Goal: Contribute content: Add original content to the website for others to see

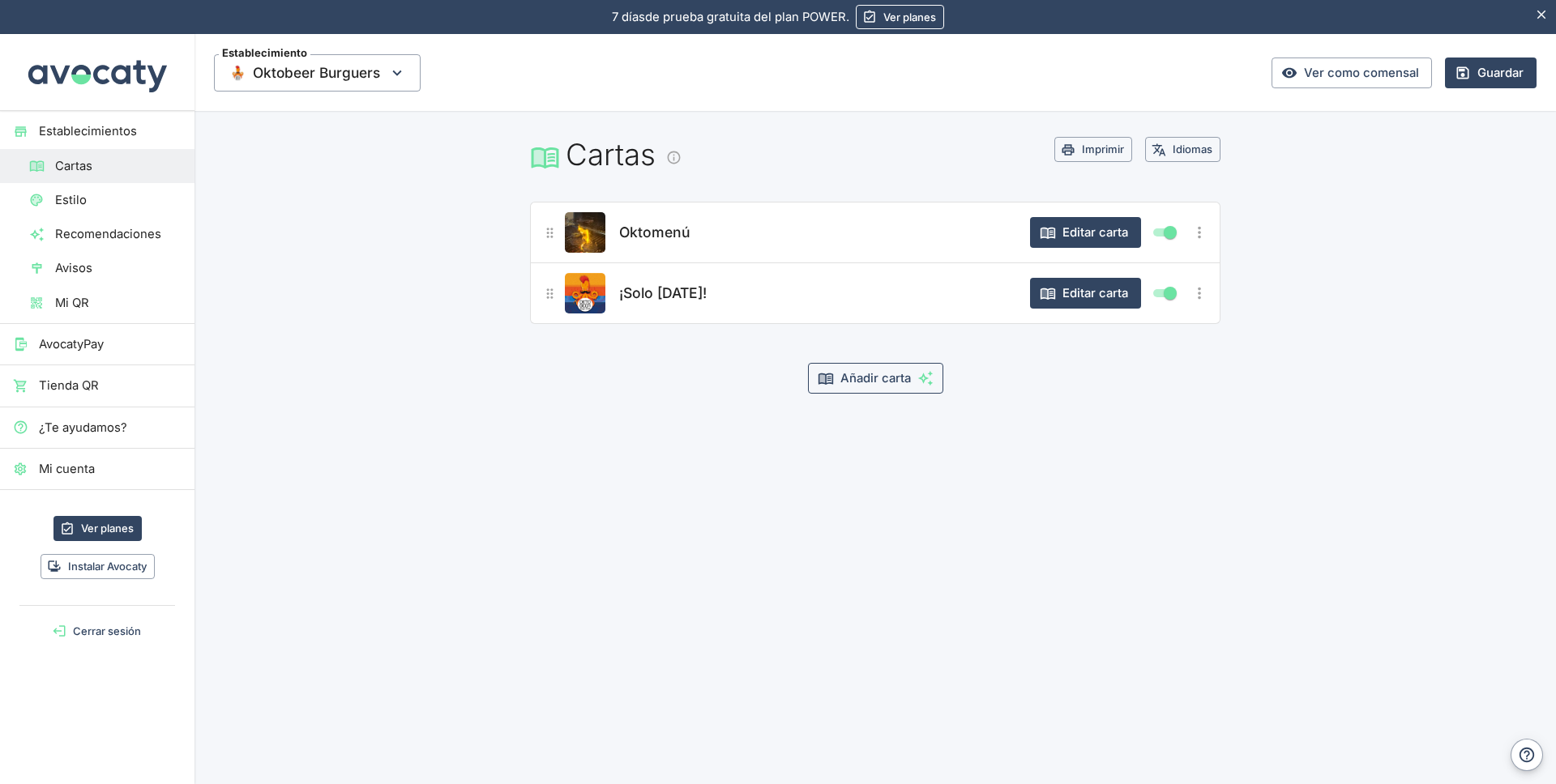
click at [887, 379] on button "Añadir carta" at bounding box center [875, 378] width 135 height 31
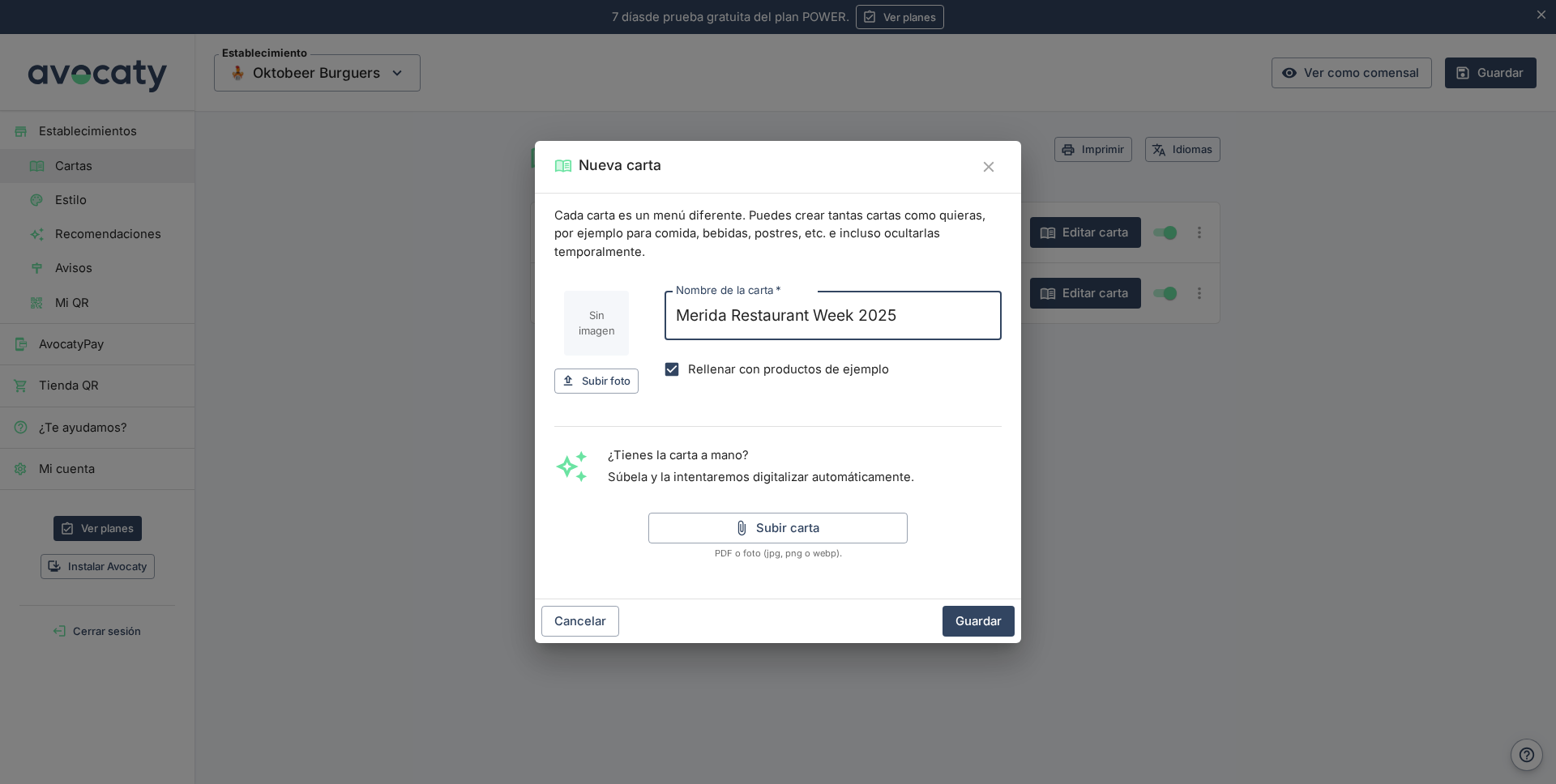
type input "Merida Restaurant Week 2025"
click at [669, 366] on input "Rellenar con productos de ejemplo" at bounding box center [672, 369] width 33 height 33
checkbox input "false"
click at [981, 619] on button "Guardar" at bounding box center [978, 621] width 72 height 31
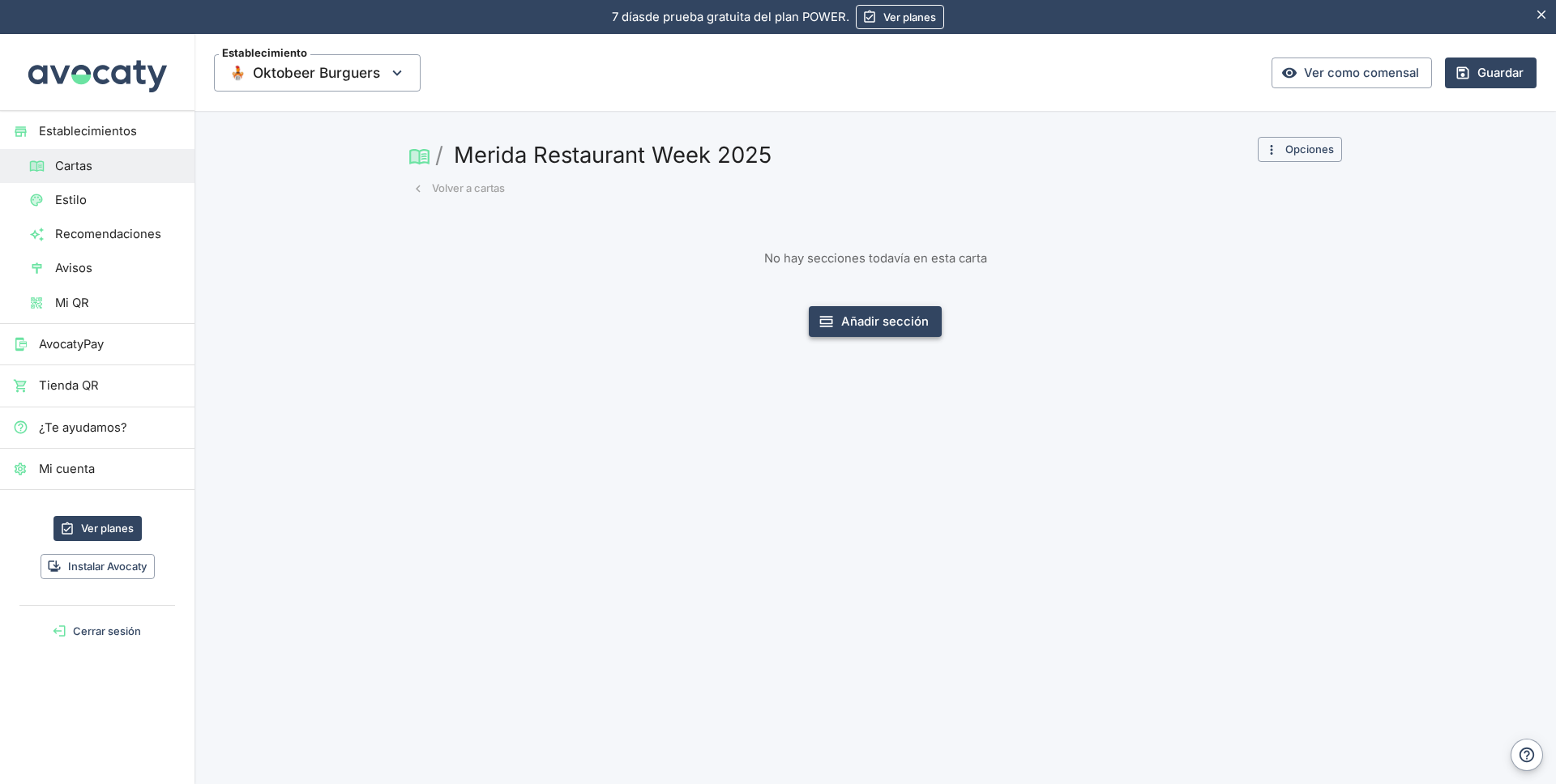
click at [870, 319] on button "Añadir sección" at bounding box center [875, 321] width 133 height 31
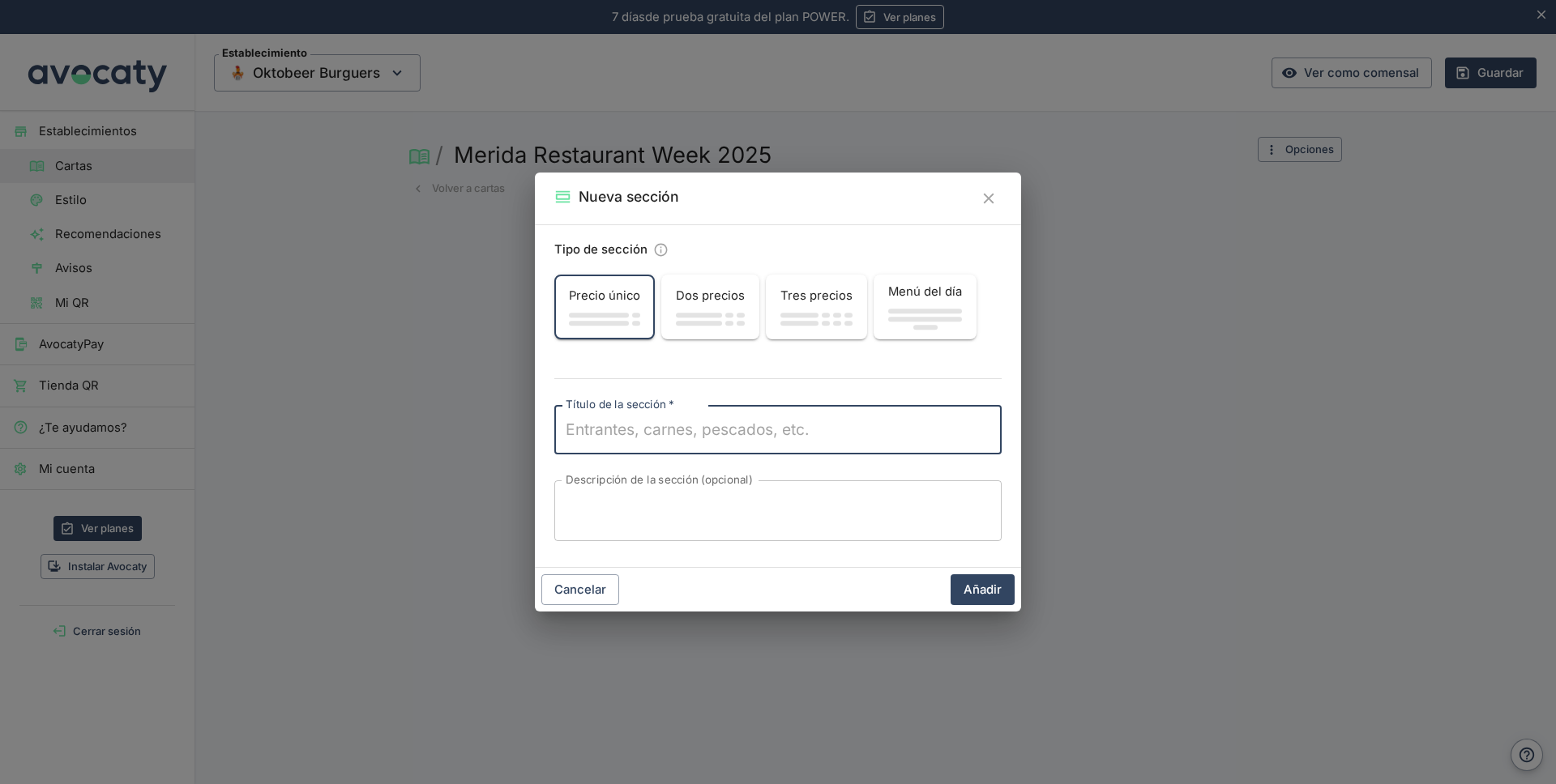
click at [714, 308] on div "Dos precios" at bounding box center [710, 295] width 95 height 31
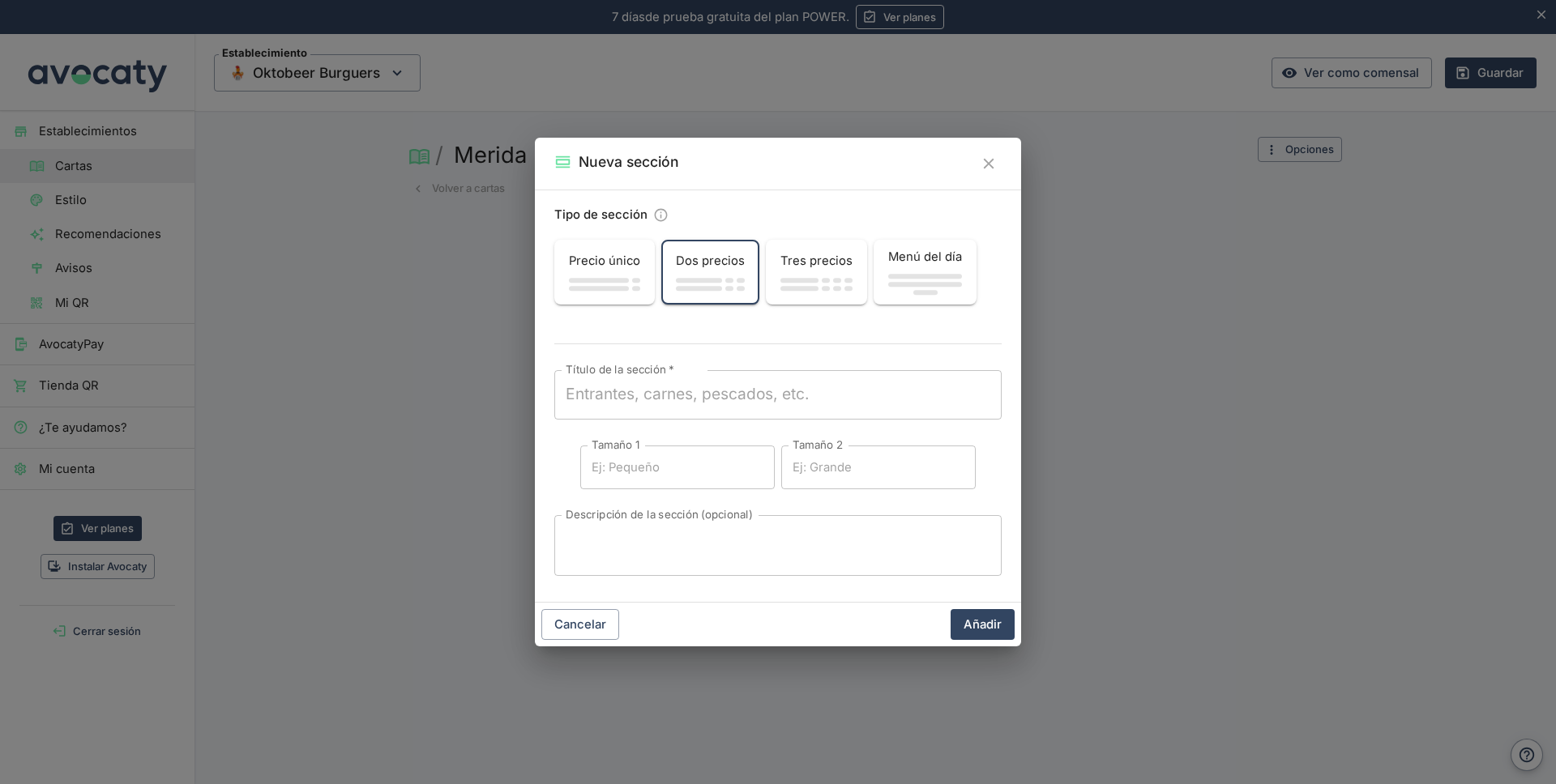
click at [900, 280] on div "button" at bounding box center [925, 284] width 74 height 25
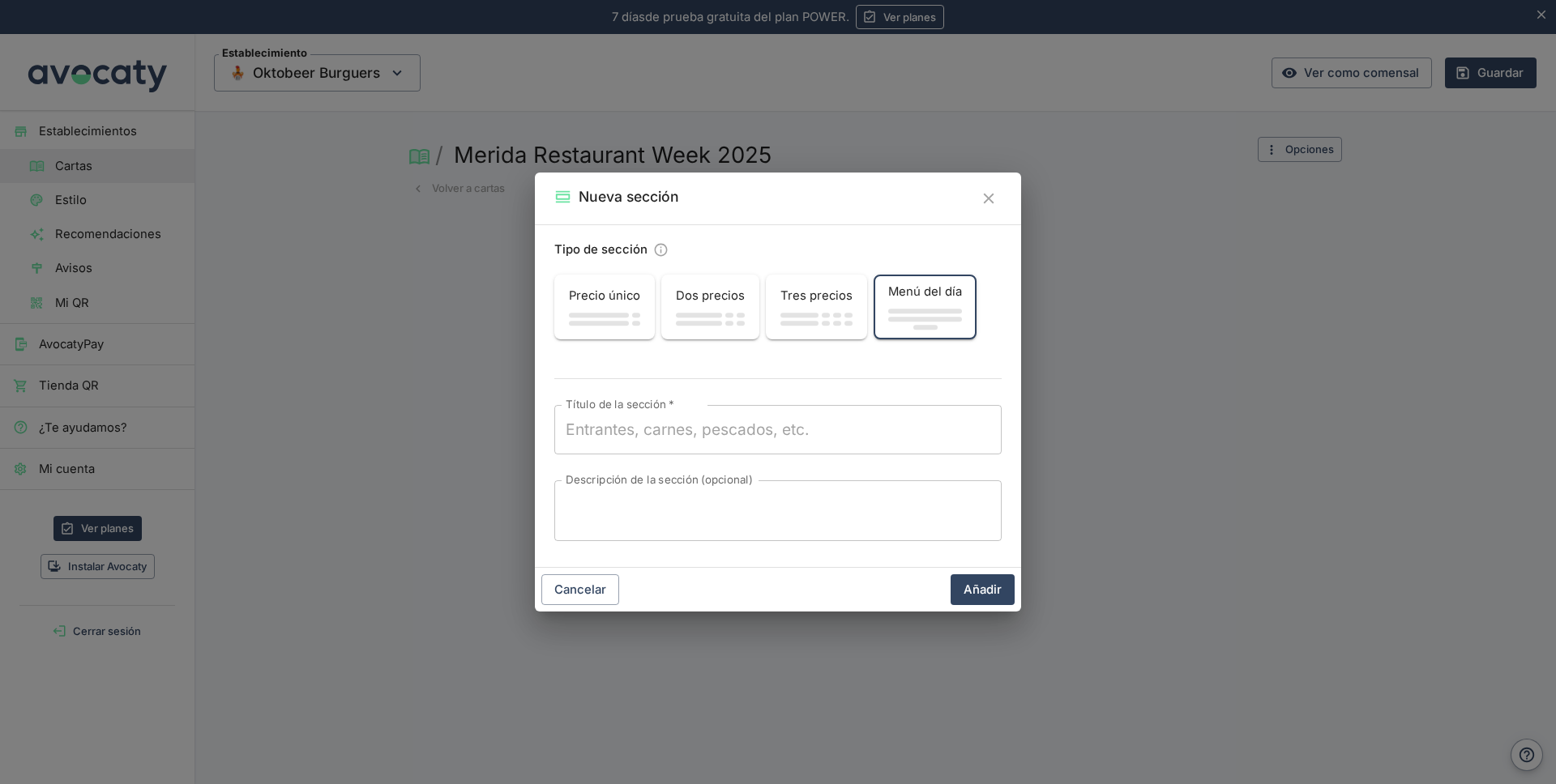
click at [607, 299] on span "Precio único" at bounding box center [605, 295] width 71 height 18
click at [603, 431] on textarea "Título de la sección   *" at bounding box center [778, 430] width 425 height 23
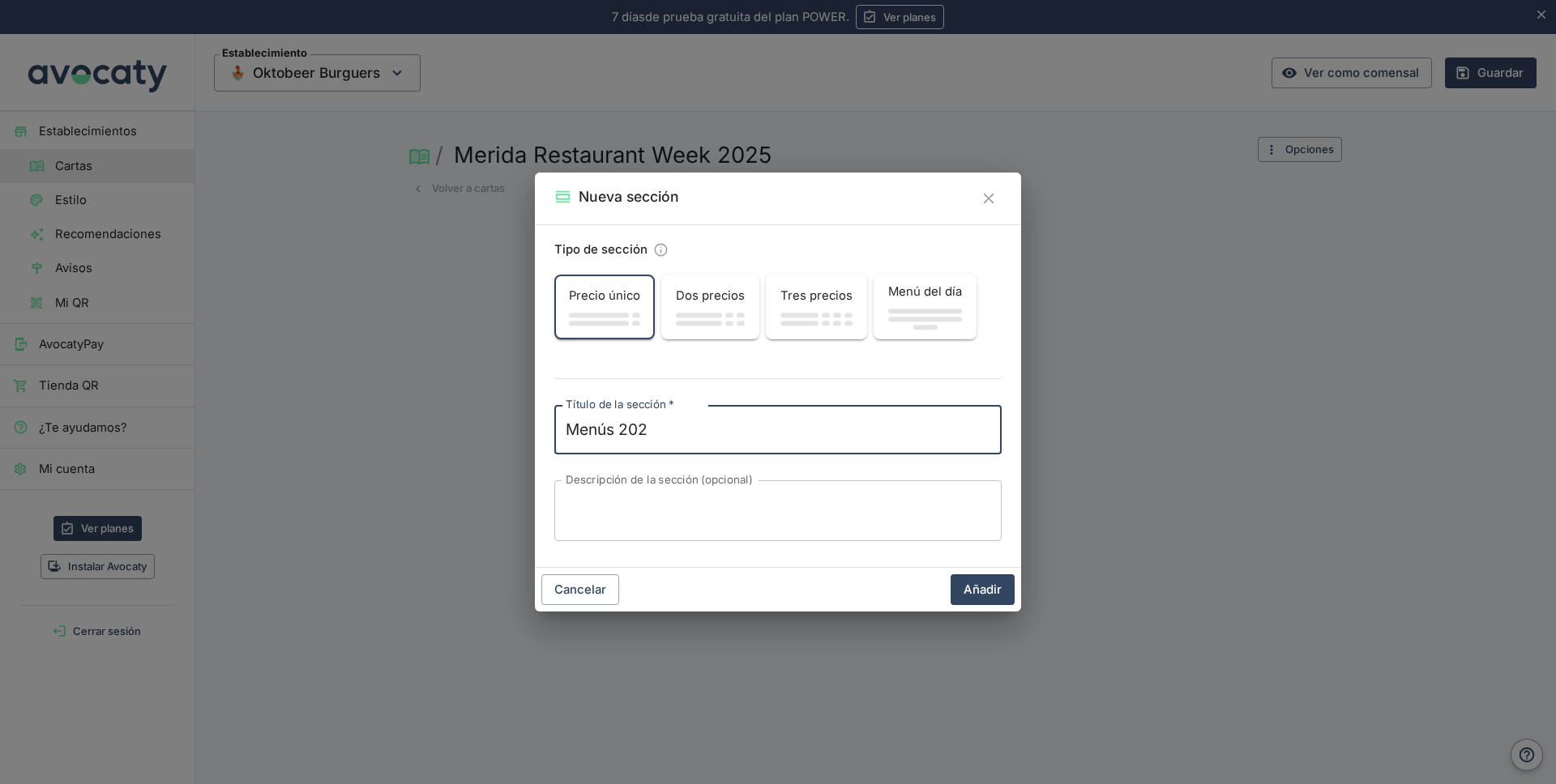
type textarea "Menús 2025"
click at [989, 591] on button "Añadir" at bounding box center [982, 589] width 64 height 31
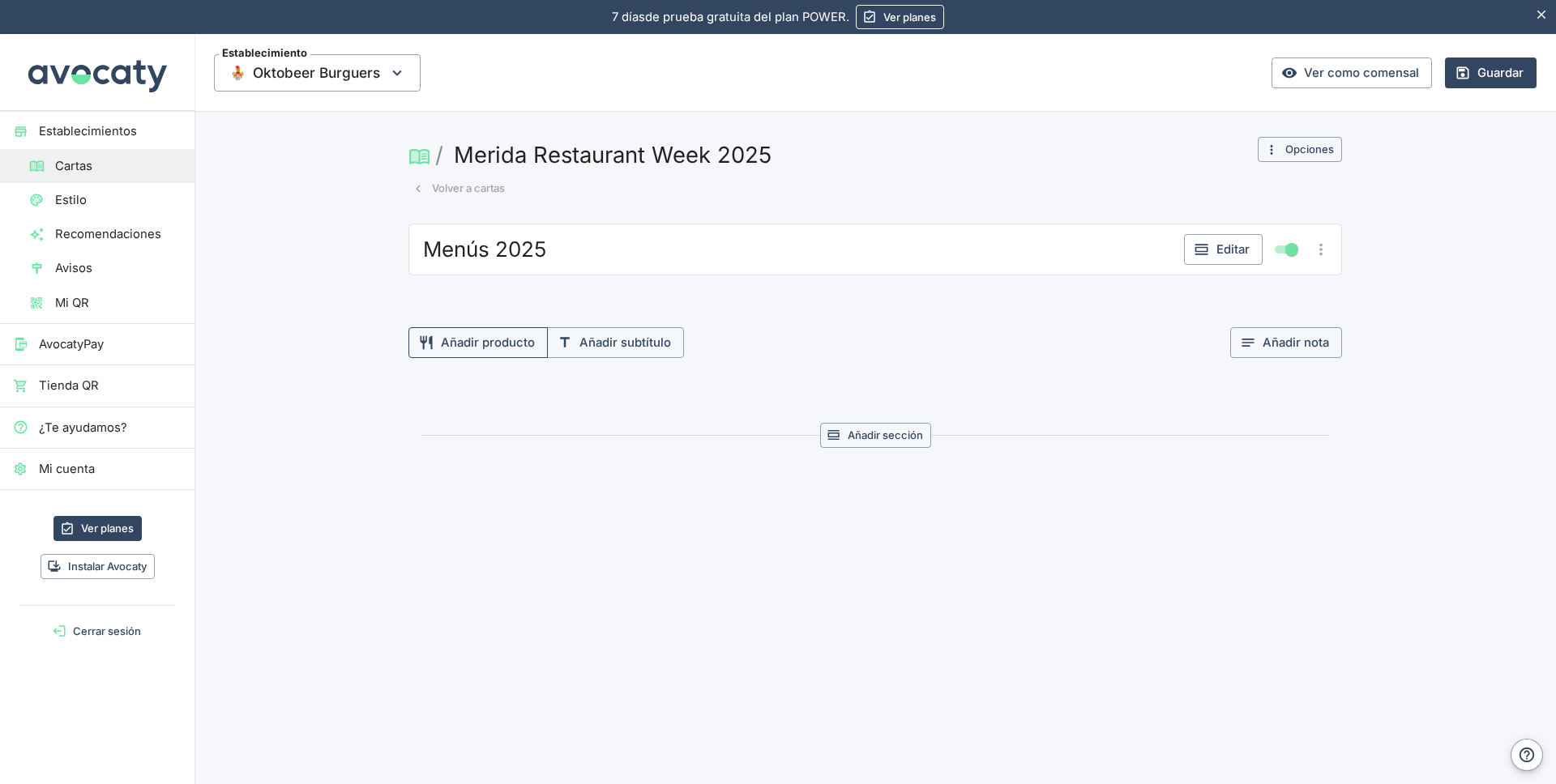
click at [500, 347] on button "Añadir producto" at bounding box center [478, 342] width 139 height 31
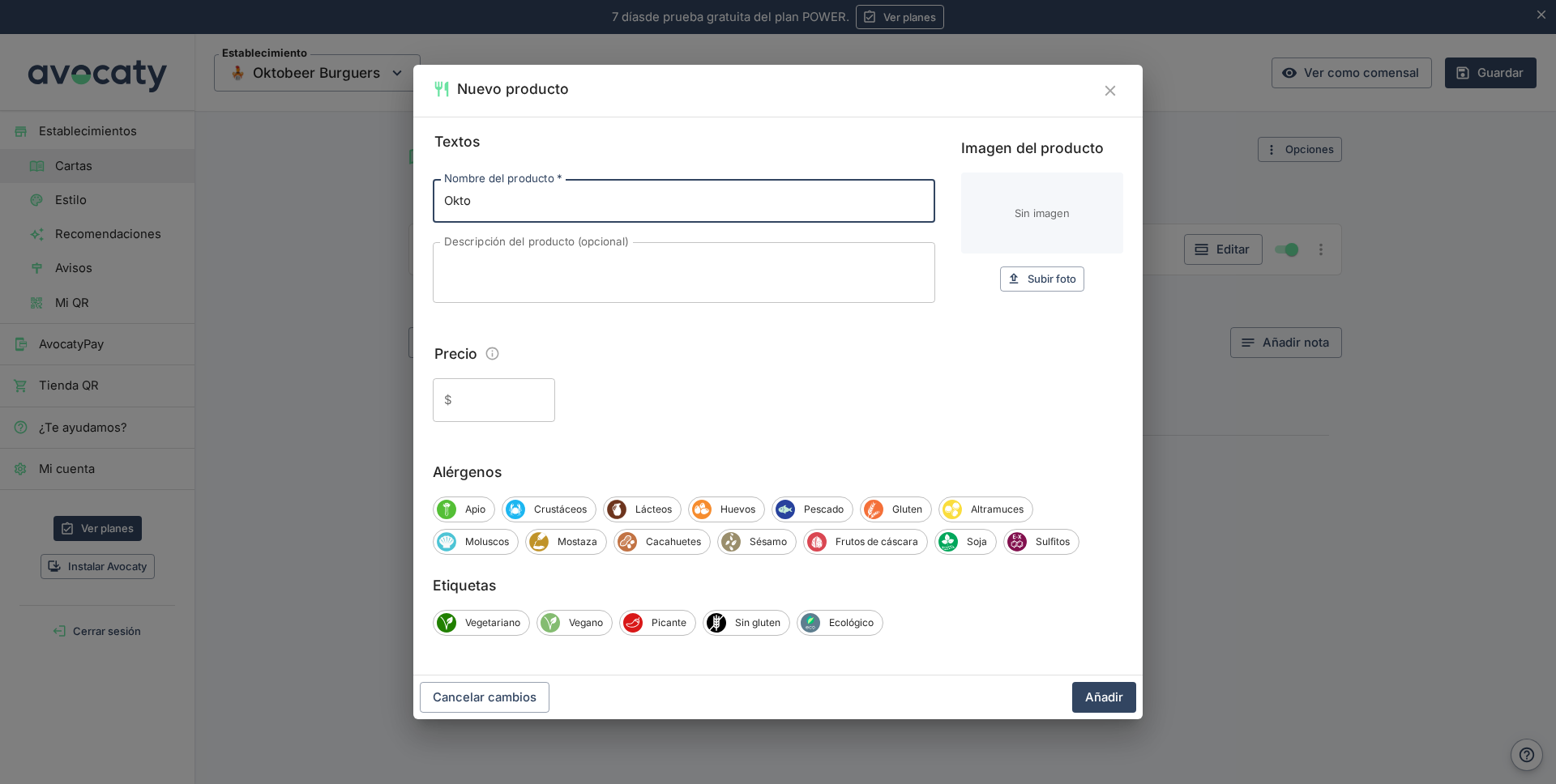
type input "OktoBurguer"
click at [462, 264] on textarea "Descripción del producto (opcional)" at bounding box center [685, 273] width 480 height 34
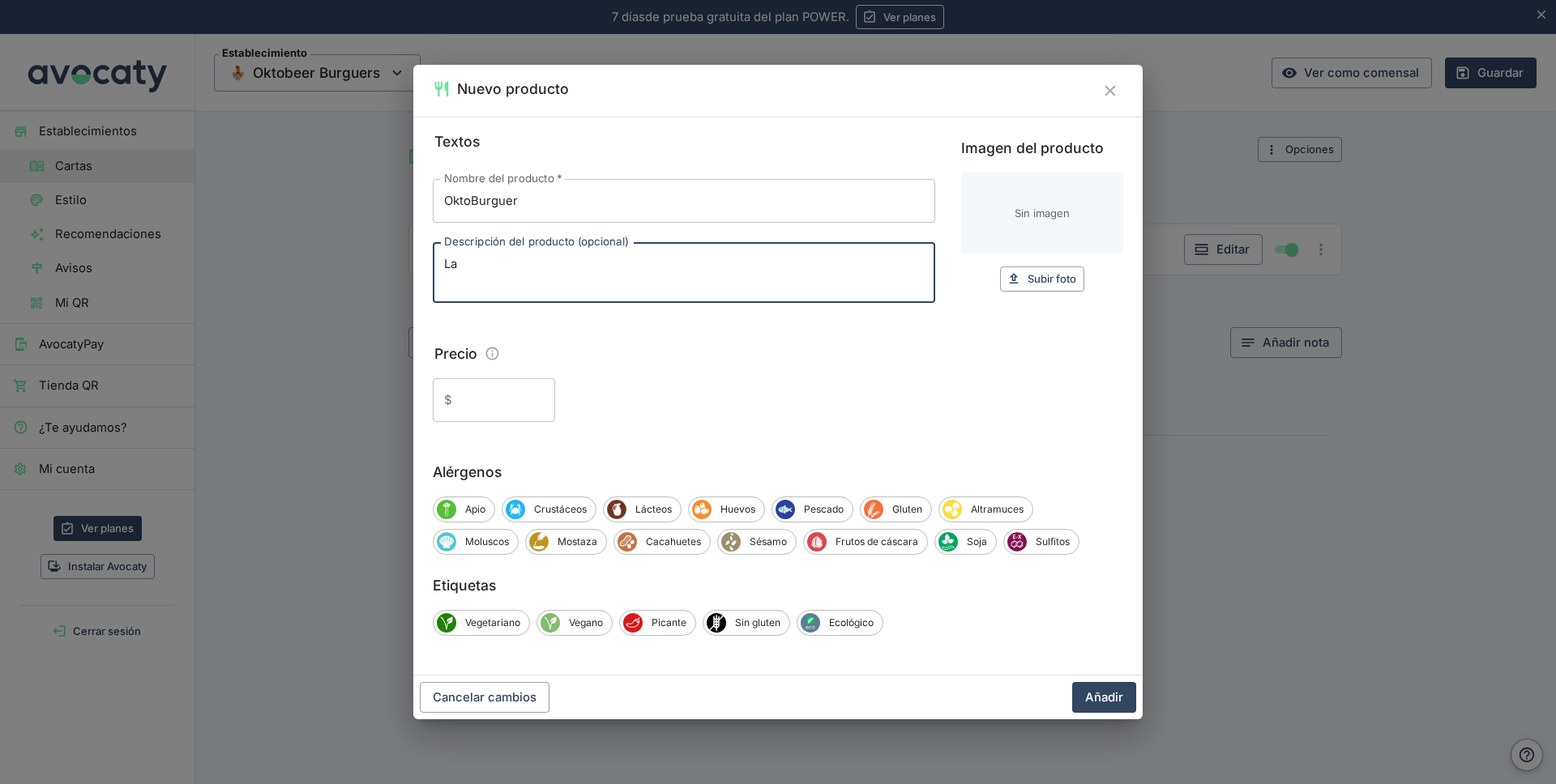
type textarea "L"
type textarea "H"
type textarea "Nuestra deliciosa hamburguesa de pulpo a las brasas con sus papas, más bebida p…"
click at [1048, 279] on span "Subir foto" at bounding box center [1051, 278] width 48 height 19
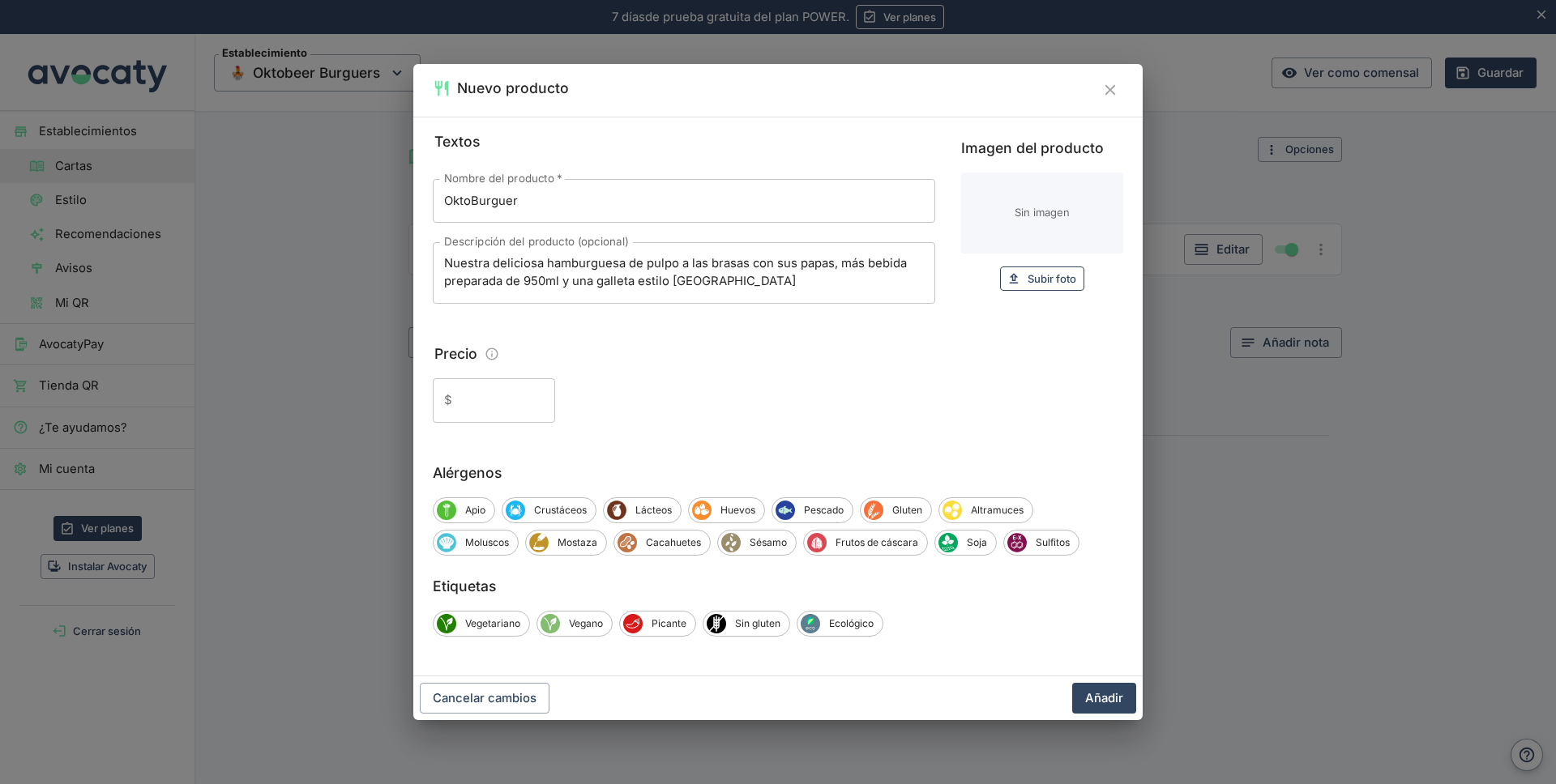
type input "C:\fakepath\oktoburguer.jpg"
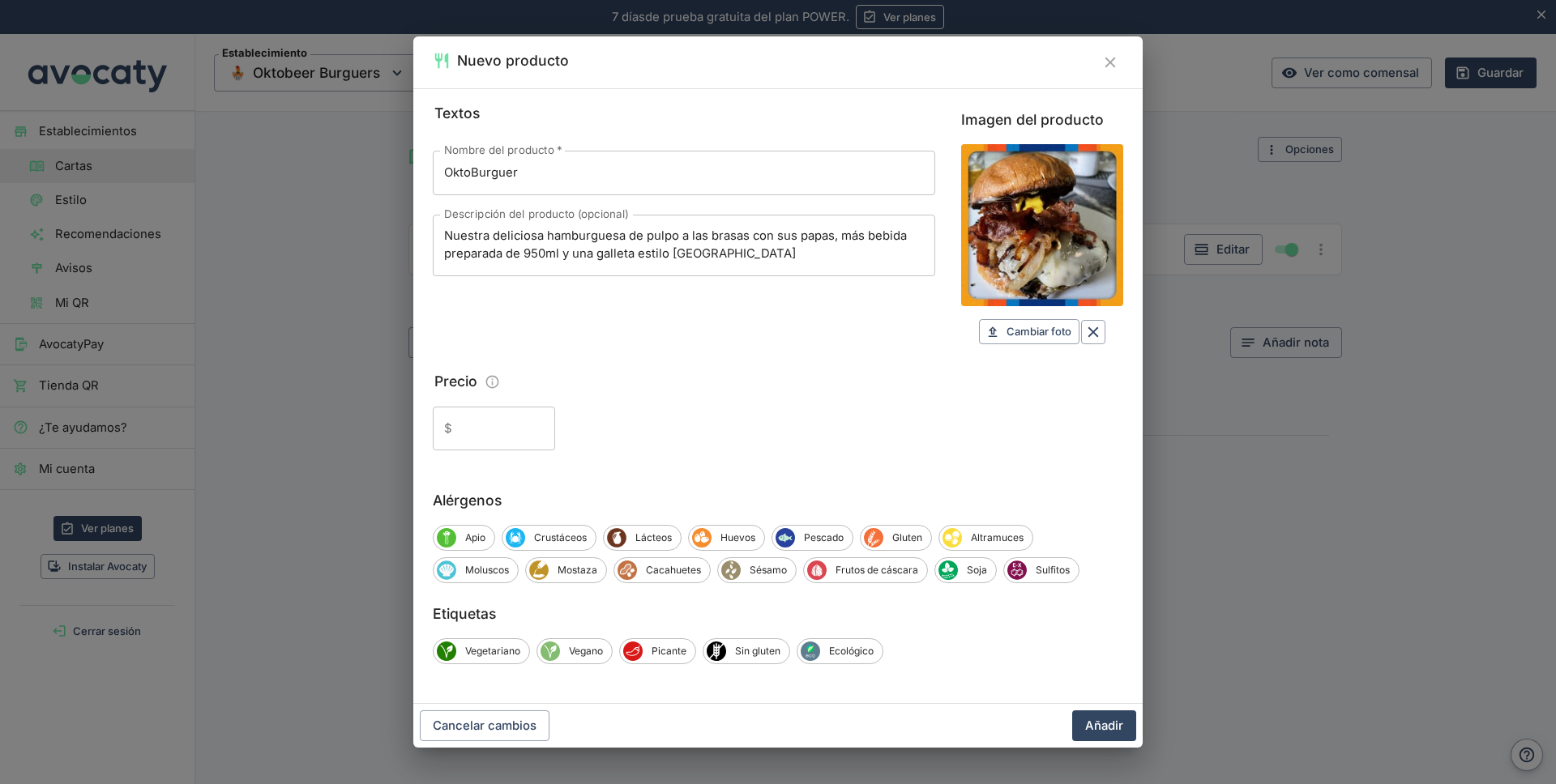
click at [472, 429] on input "Precio" at bounding box center [507, 429] width 97 height 43
type input "299"
click at [543, 171] on input "OktoBurguer" at bounding box center [684, 173] width 503 height 43
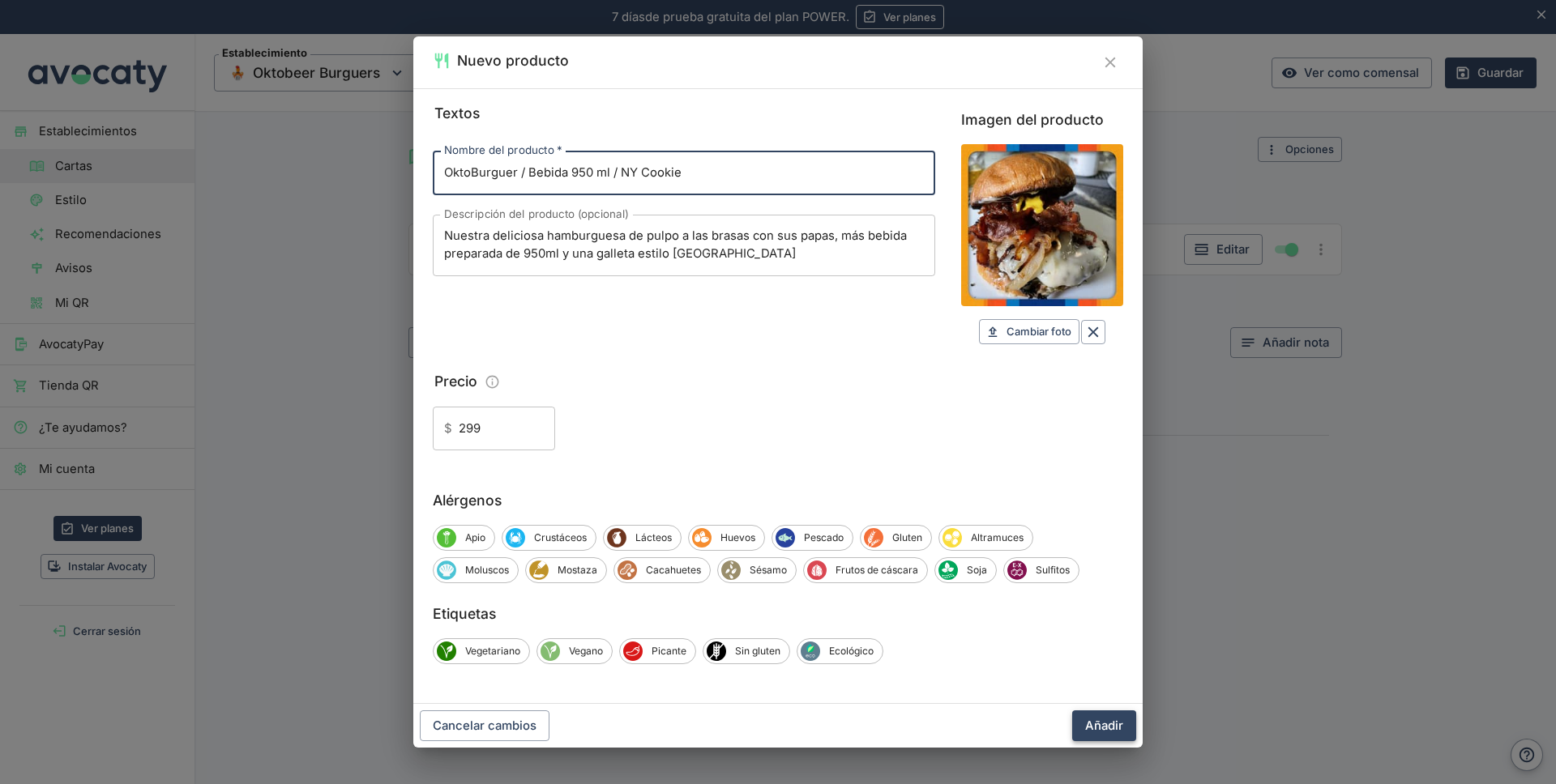
type input "OktoBurguer / Bebida 950 ml / NY Cookie"
click at [1108, 725] on button "Añadir" at bounding box center [1104, 726] width 64 height 31
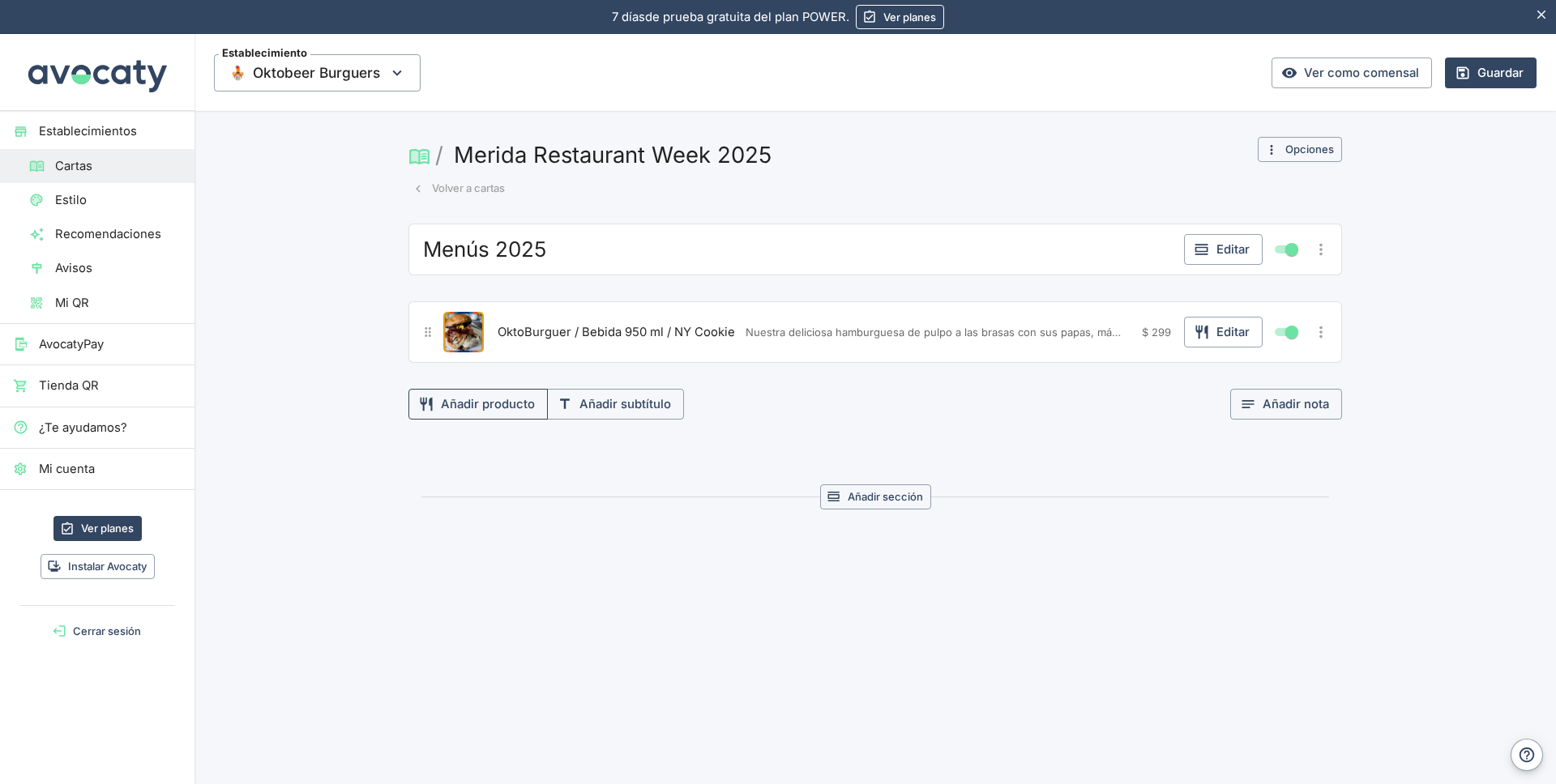
click at [492, 405] on button "Añadir producto" at bounding box center [478, 404] width 139 height 31
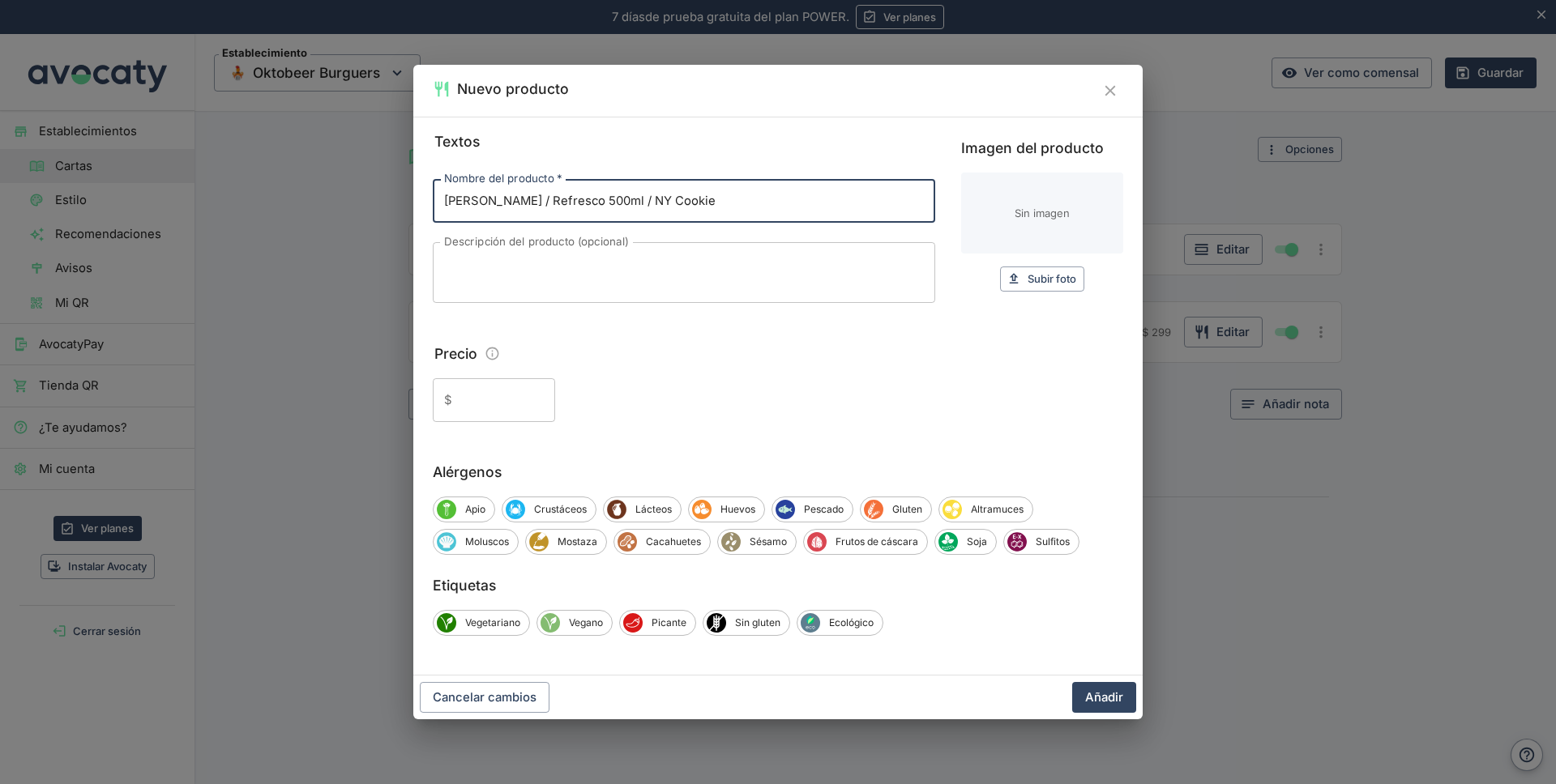
type input "[PERSON_NAME] / Refresco 500ml / NY Cookie"
click at [471, 264] on textarea "Descripción del producto (opcional)" at bounding box center [685, 273] width 480 height 34
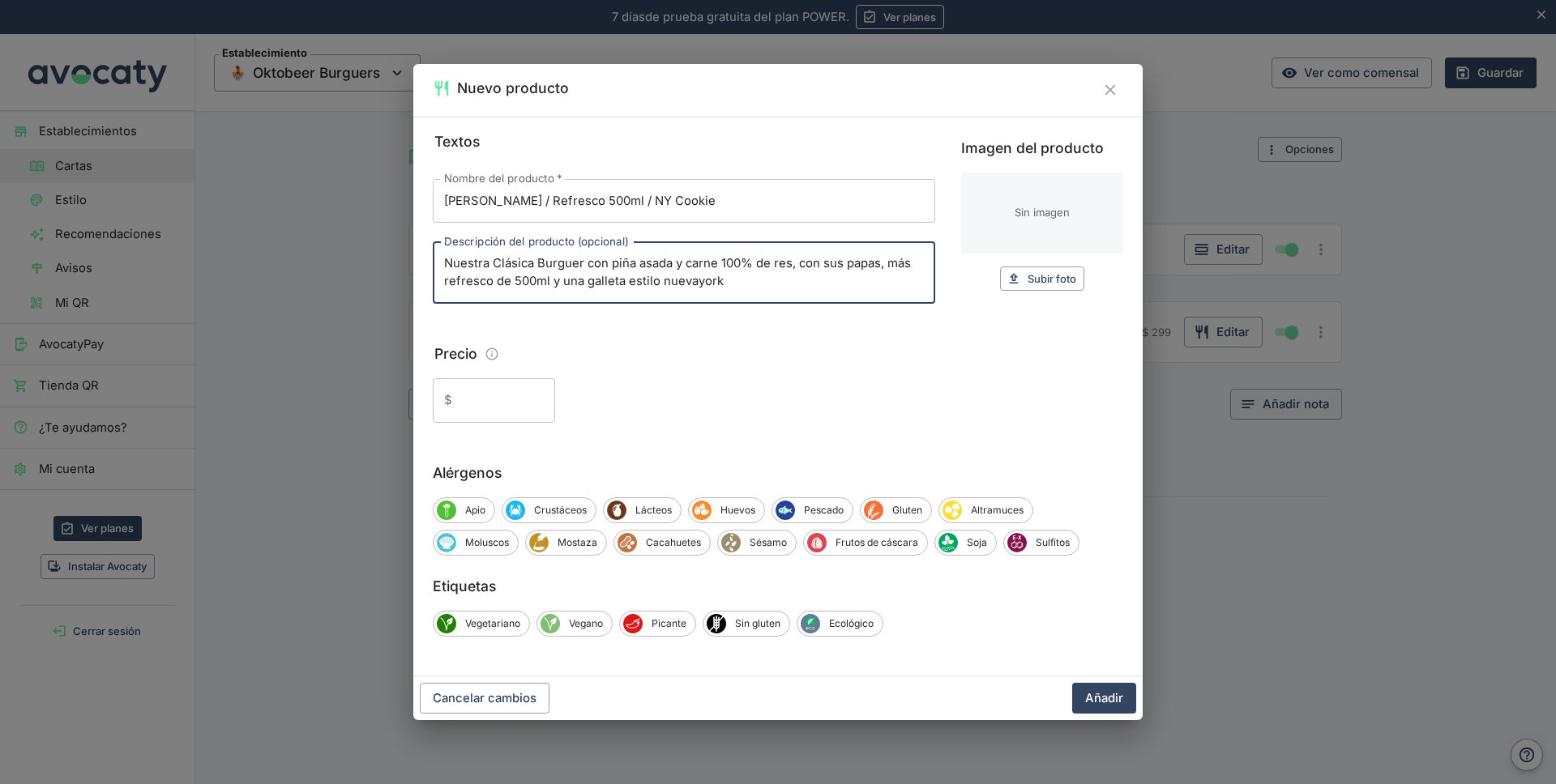
type textarea "Nuestra Clásica Burguer con piña asada y carne 100% de res, con sus papas, más …"
click at [465, 407] on input "Precio" at bounding box center [507, 400] width 97 height 43
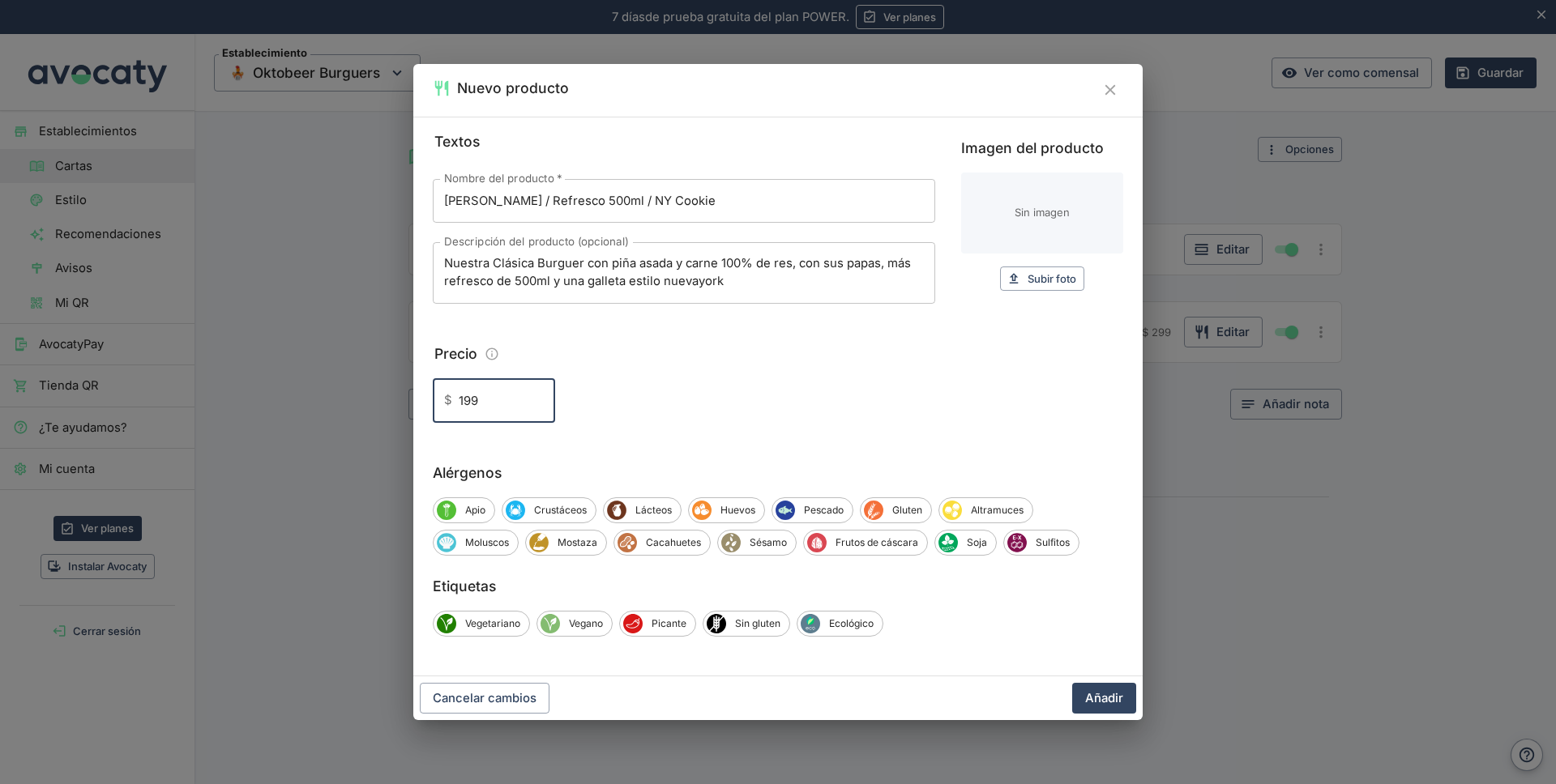
type input "199"
click at [1031, 205] on input "Imagen del producto" at bounding box center [1042, 213] width 162 height 81
type input "C:\fakepath\Autum.jpg"
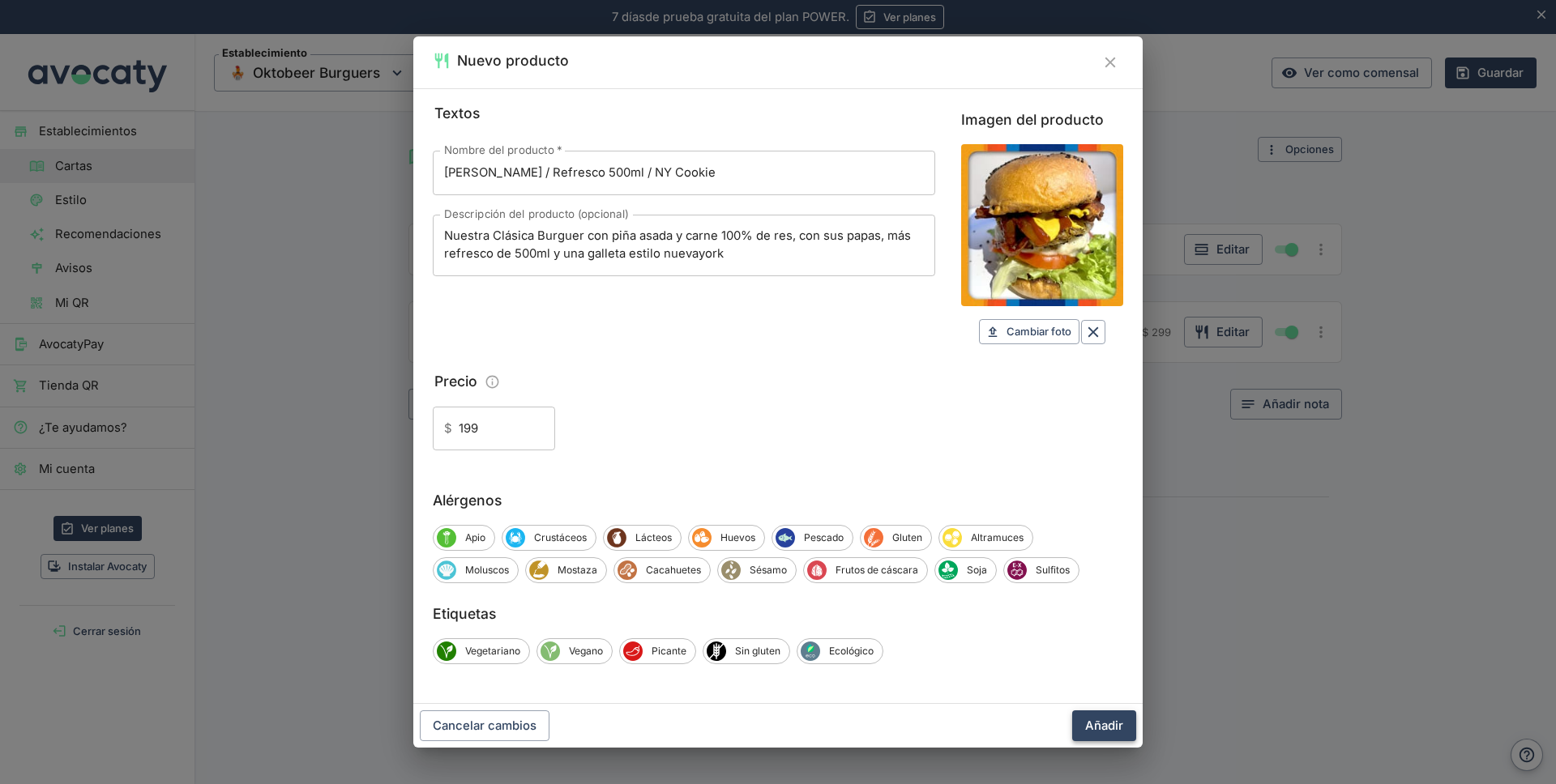
click at [1106, 723] on button "Añadir" at bounding box center [1104, 726] width 64 height 31
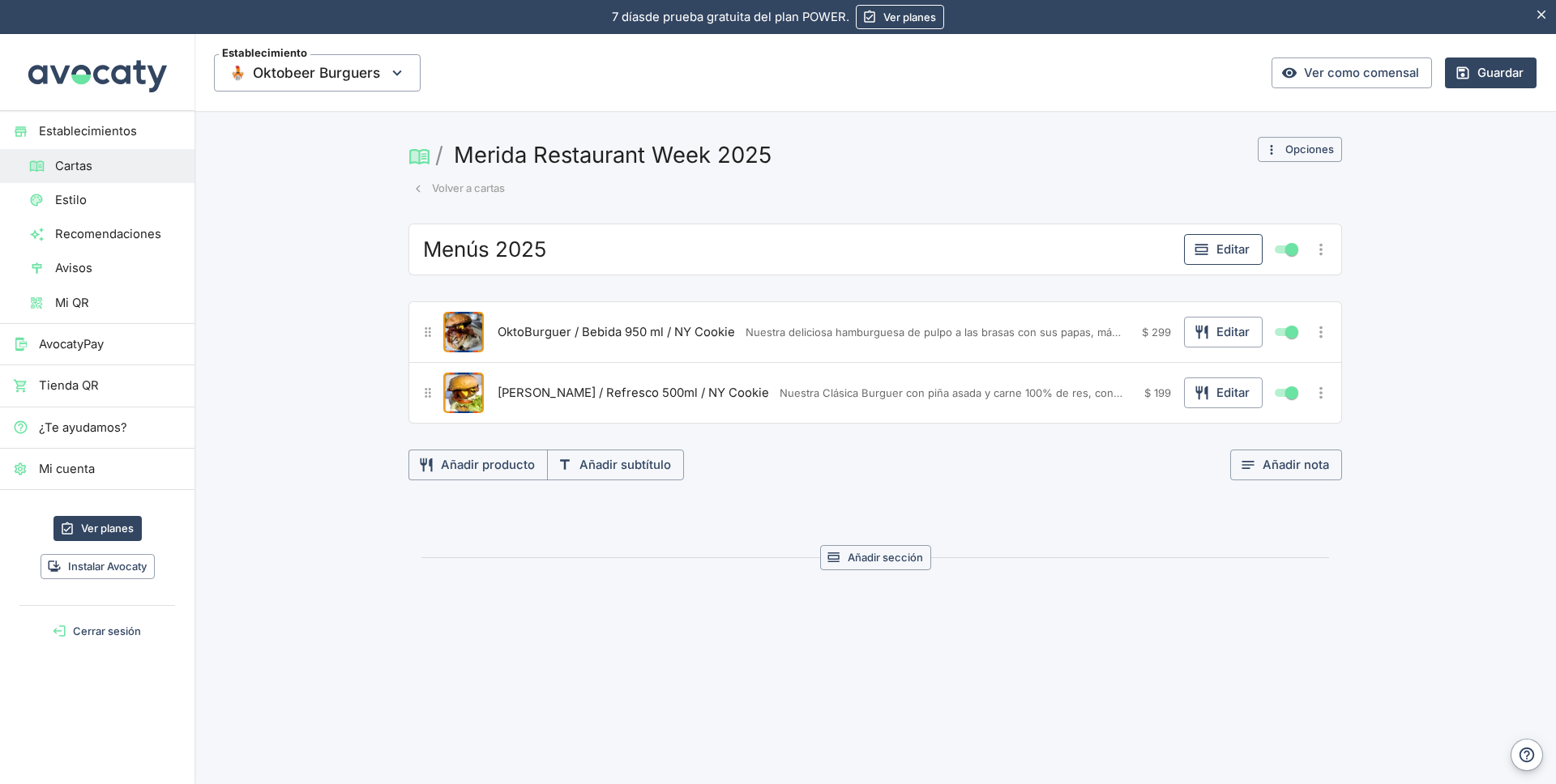
click at [1209, 247] on icon "button" at bounding box center [1202, 250] width 16 height 16
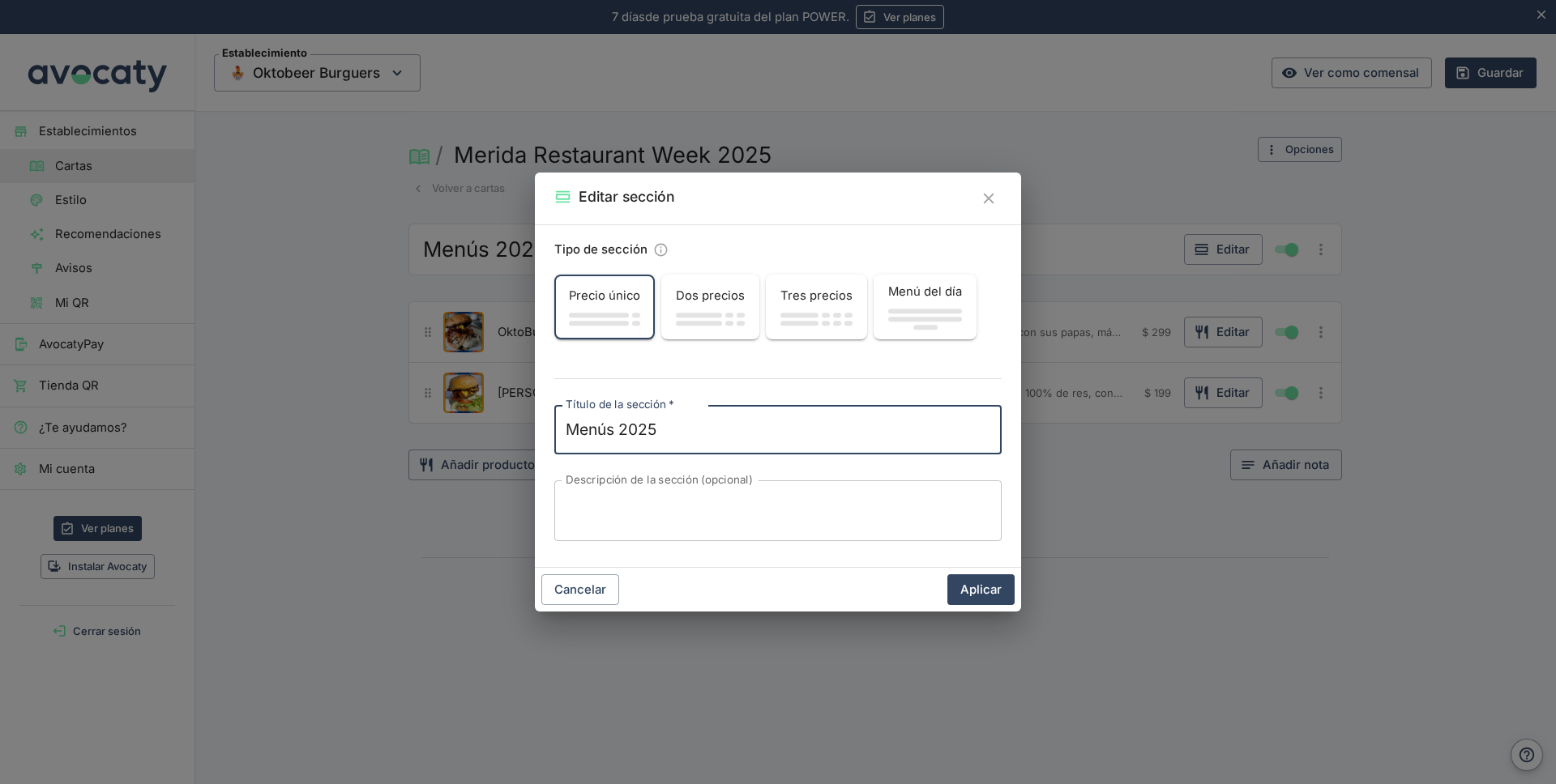
click at [989, 197] on icon "Cerrar" at bounding box center [988, 198] width 11 height 11
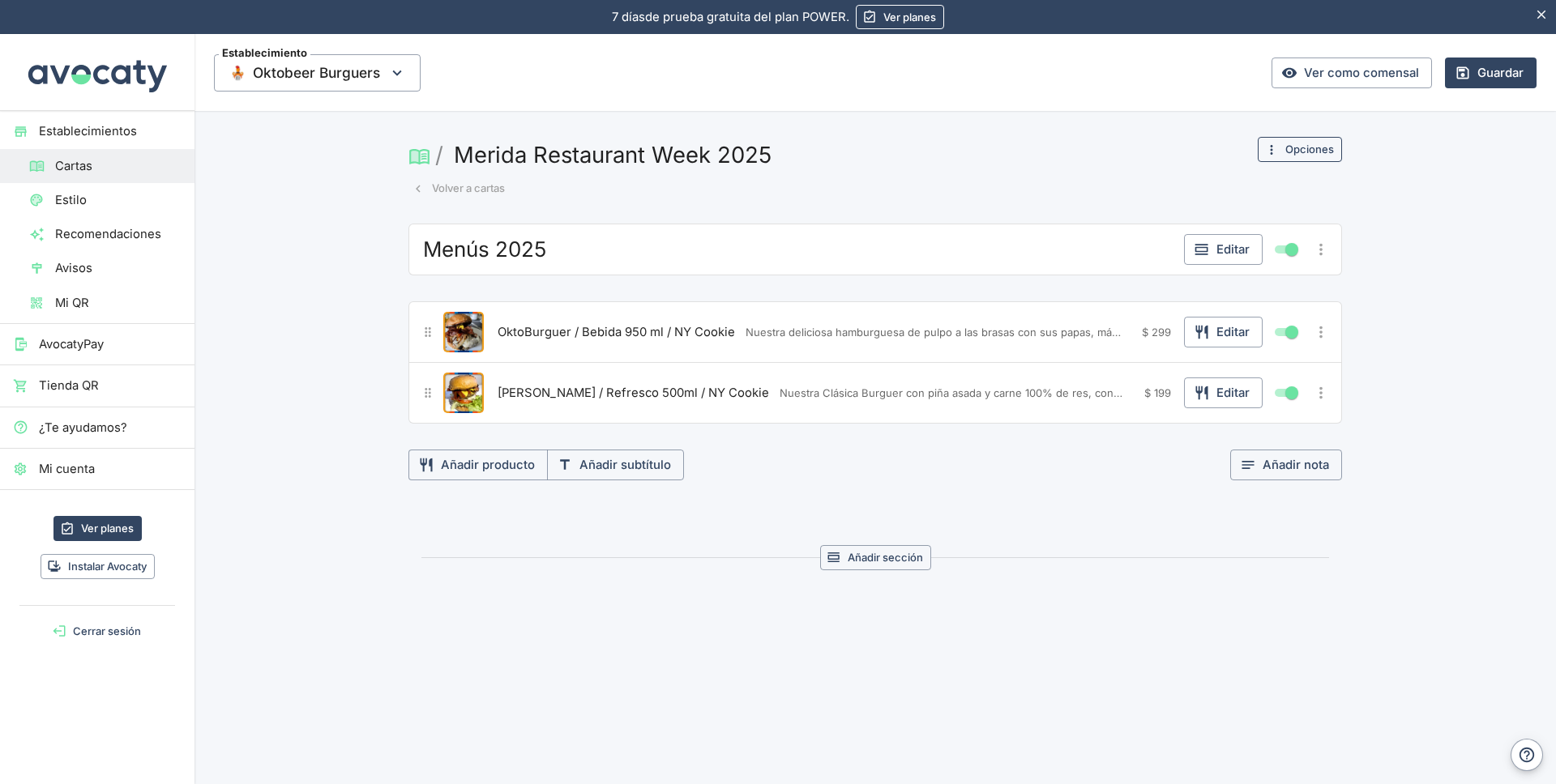
click at [1294, 151] on button "Opciones" at bounding box center [1299, 149] width 84 height 25
click at [877, 167] on div at bounding box center [778, 392] width 1556 height 784
click at [544, 154] on button "Merida Restaurant Week 2025" at bounding box center [613, 155] width 331 height 36
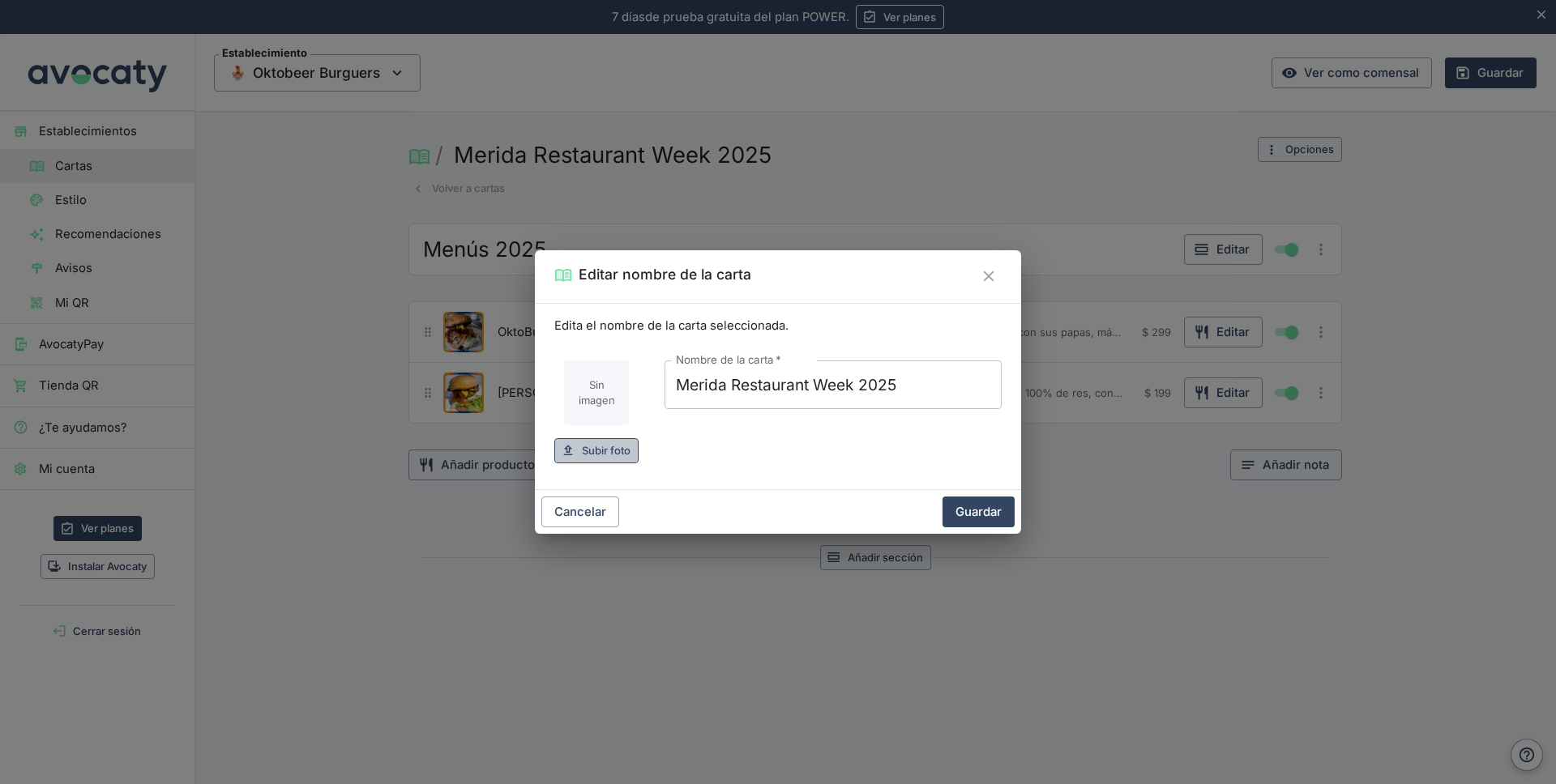
click at [603, 444] on span "Subir foto" at bounding box center [606, 450] width 48 height 19
type input "C:\fakepath\MRW2025.jpg"
click at [982, 511] on button "Guardar" at bounding box center [978, 511] width 72 height 31
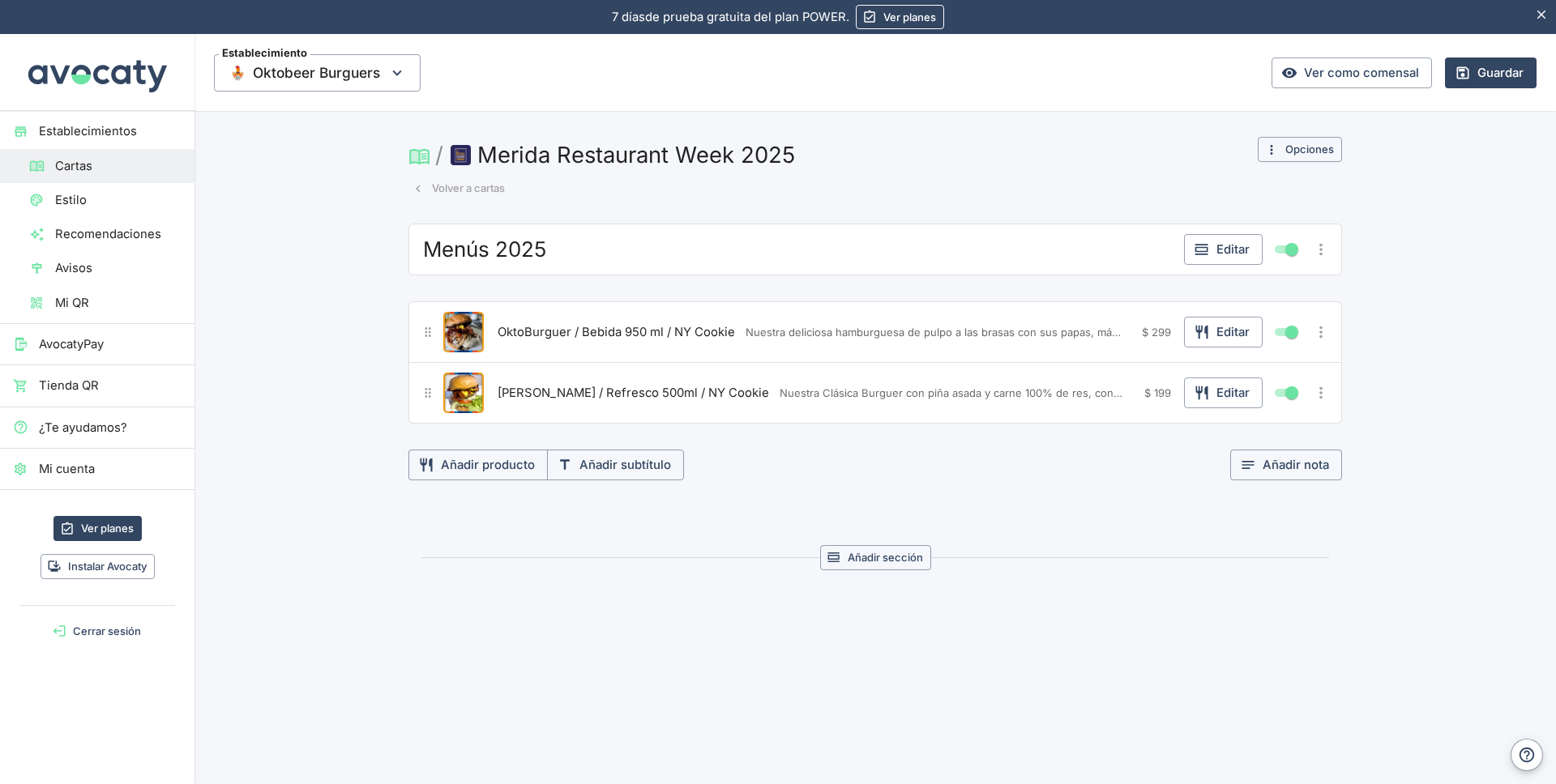
click at [1478, 74] on button "Guardar" at bounding box center [1491, 72] width 92 height 31
click at [419, 185] on icon "button" at bounding box center [418, 189] width 15 height 15
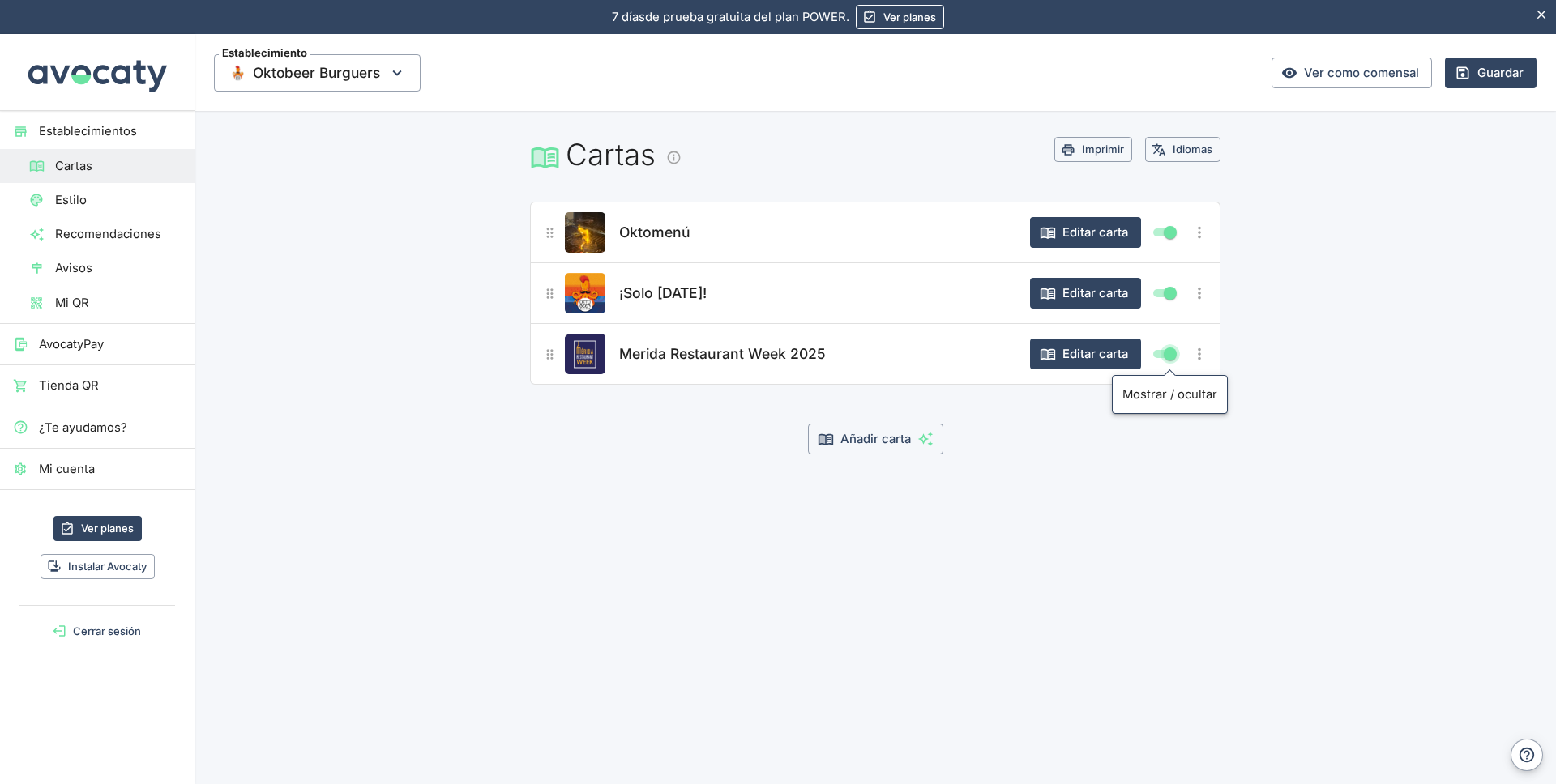
click at [1169, 354] on input "Mostrar/ocultar elemento" at bounding box center [1170, 354] width 58 height 20
click at [1158, 353] on input "Mostrar/ocultar elemento" at bounding box center [1157, 354] width 58 height 20
checkbox input "true"
click at [1475, 69] on button "Guardar" at bounding box center [1491, 72] width 92 height 31
click at [1336, 77] on link "Ver como comensal" at bounding box center [1351, 72] width 160 height 31
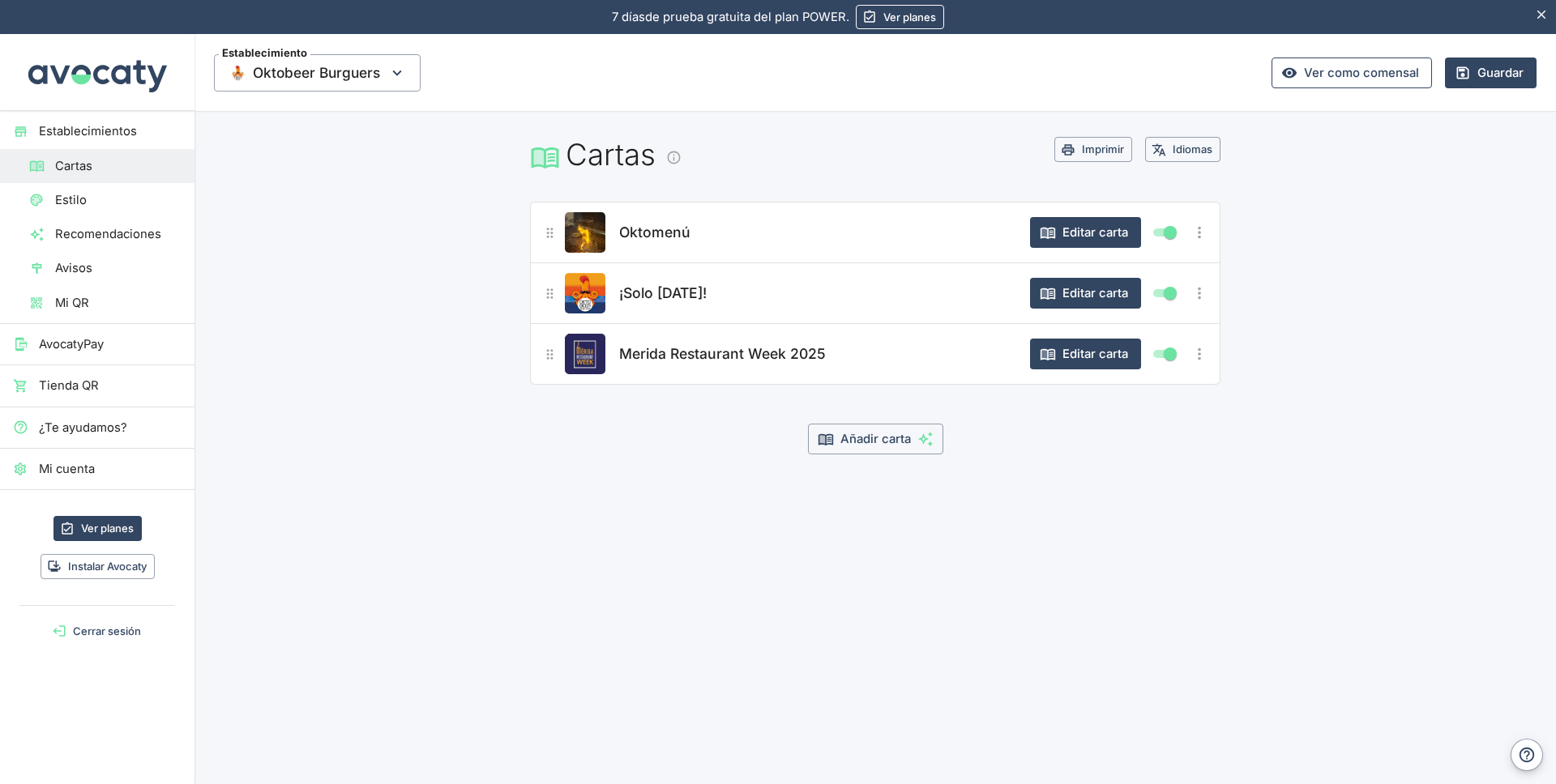
click at [1368, 82] on link "Ver como comensal" at bounding box center [1351, 72] width 160 height 31
click at [1043, 355] on icon "button" at bounding box center [1044, 354] width 6 height 8
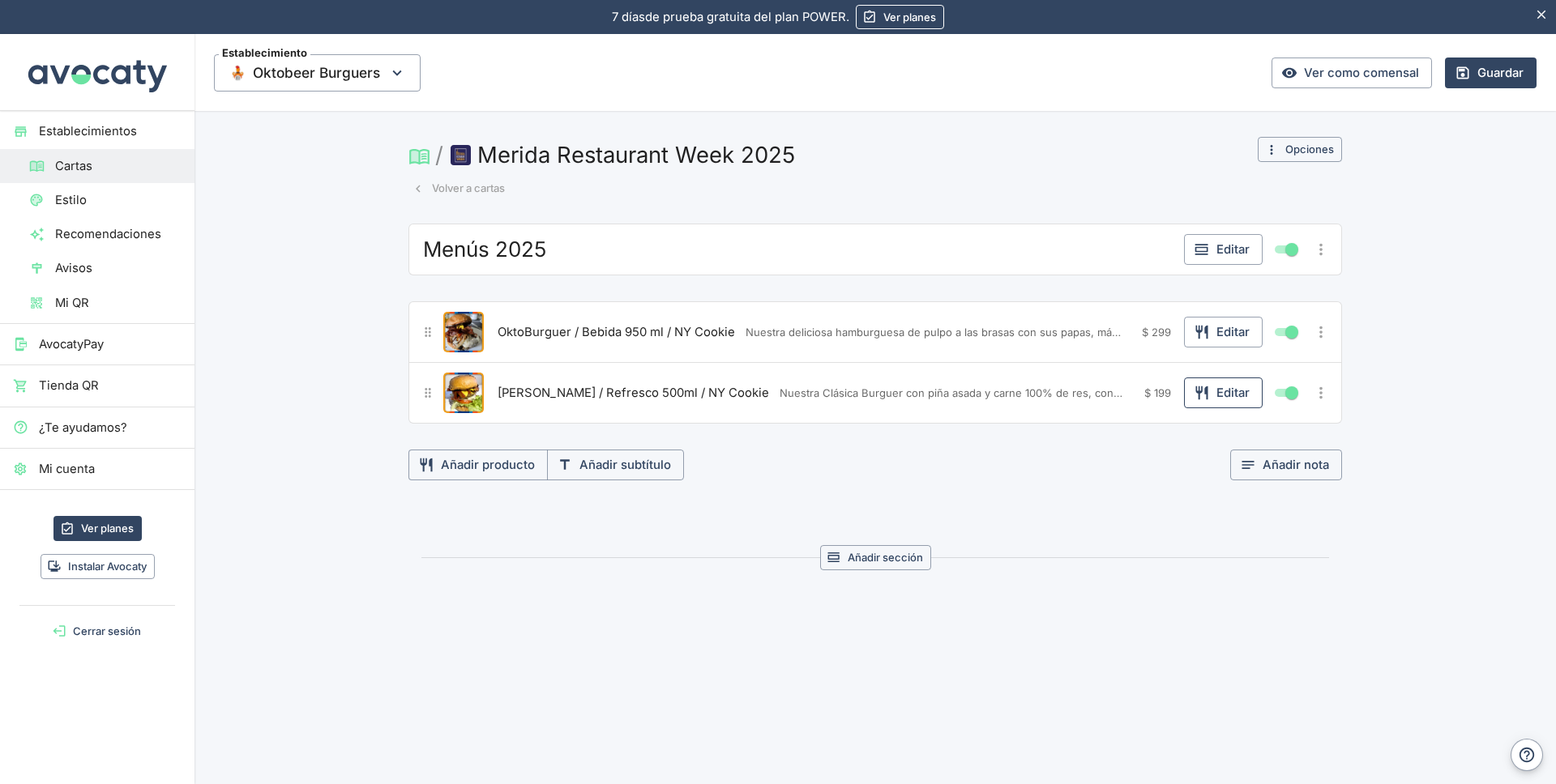
click at [1210, 394] on button "Editar" at bounding box center [1224, 392] width 79 height 31
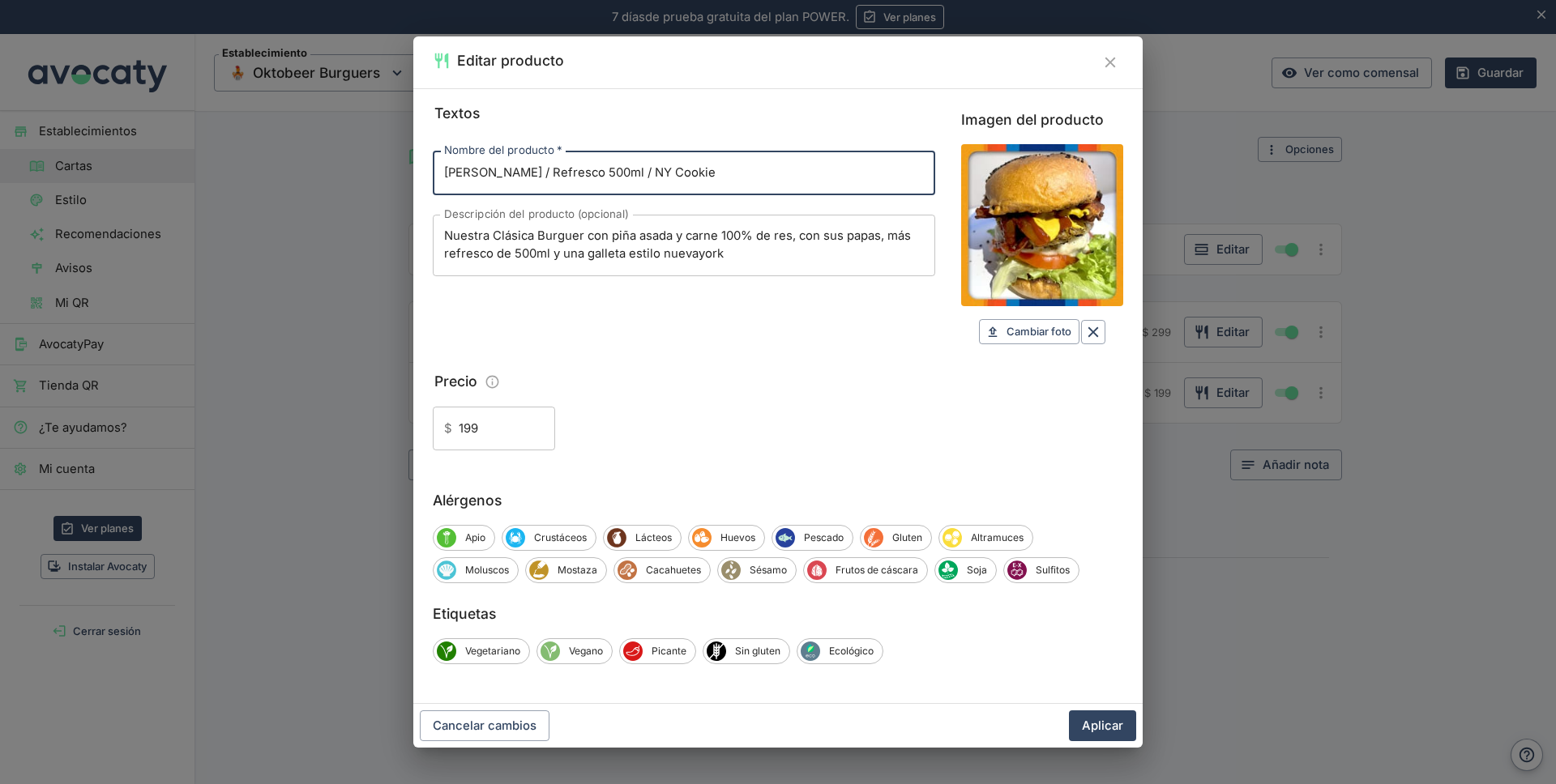
click at [688, 260] on textarea "Nuestra Clásica Burguer con piña asada y carne 100% de res, con sus papas, más …" at bounding box center [685, 245] width 480 height 35
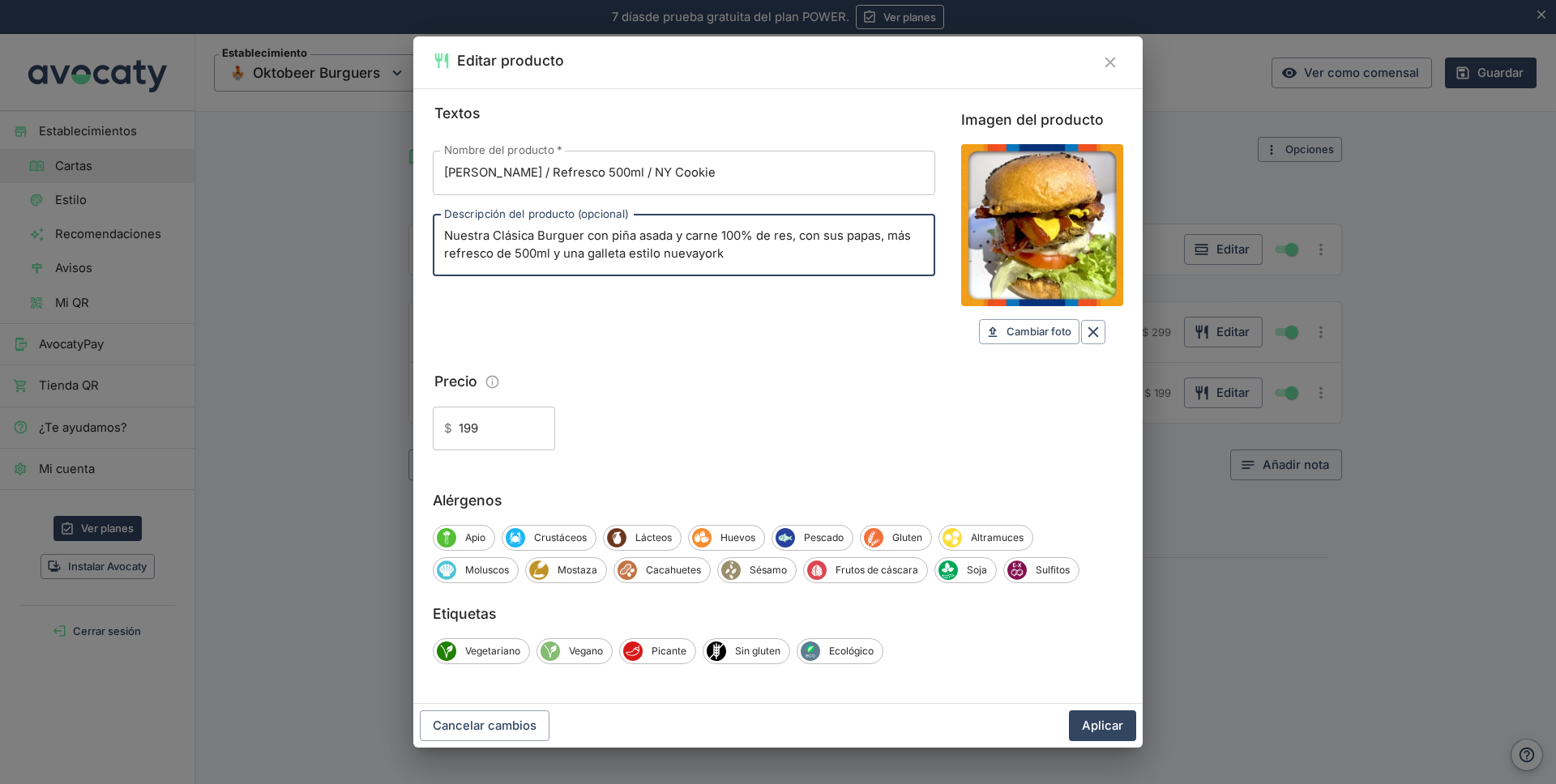
click at [688, 260] on textarea "Nuestra Clásica Burguer con piña asada y carne 100% de res, con sus papas, más …" at bounding box center [685, 245] width 480 height 35
type textarea "Nuestra Clásica Burguer con piña asada y carne 100% de res, con sus papas, más …"
click at [1101, 727] on button "Aplicar" at bounding box center [1103, 726] width 67 height 31
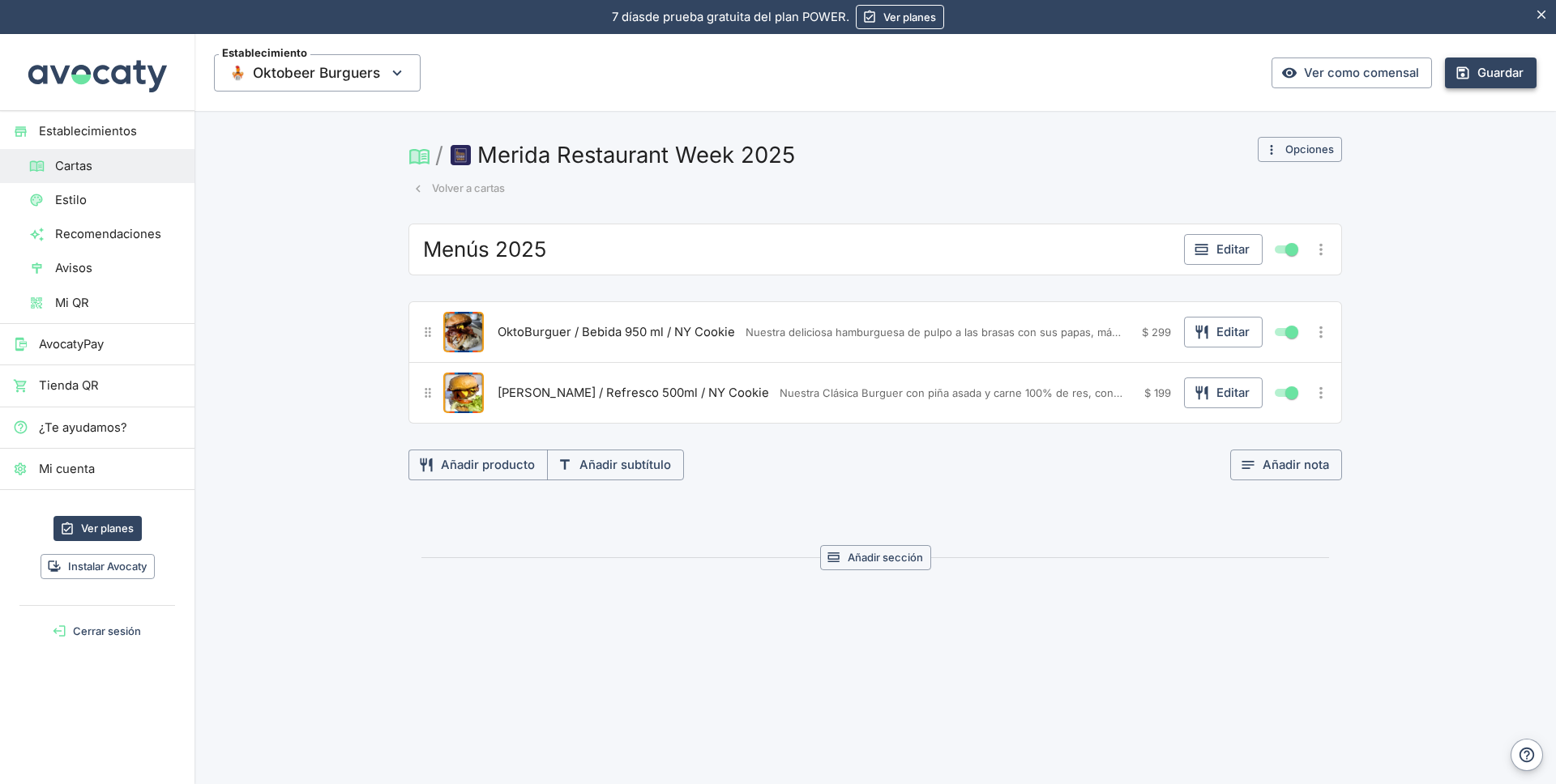
click at [1476, 73] on button "Guardar" at bounding box center [1491, 72] width 92 height 31
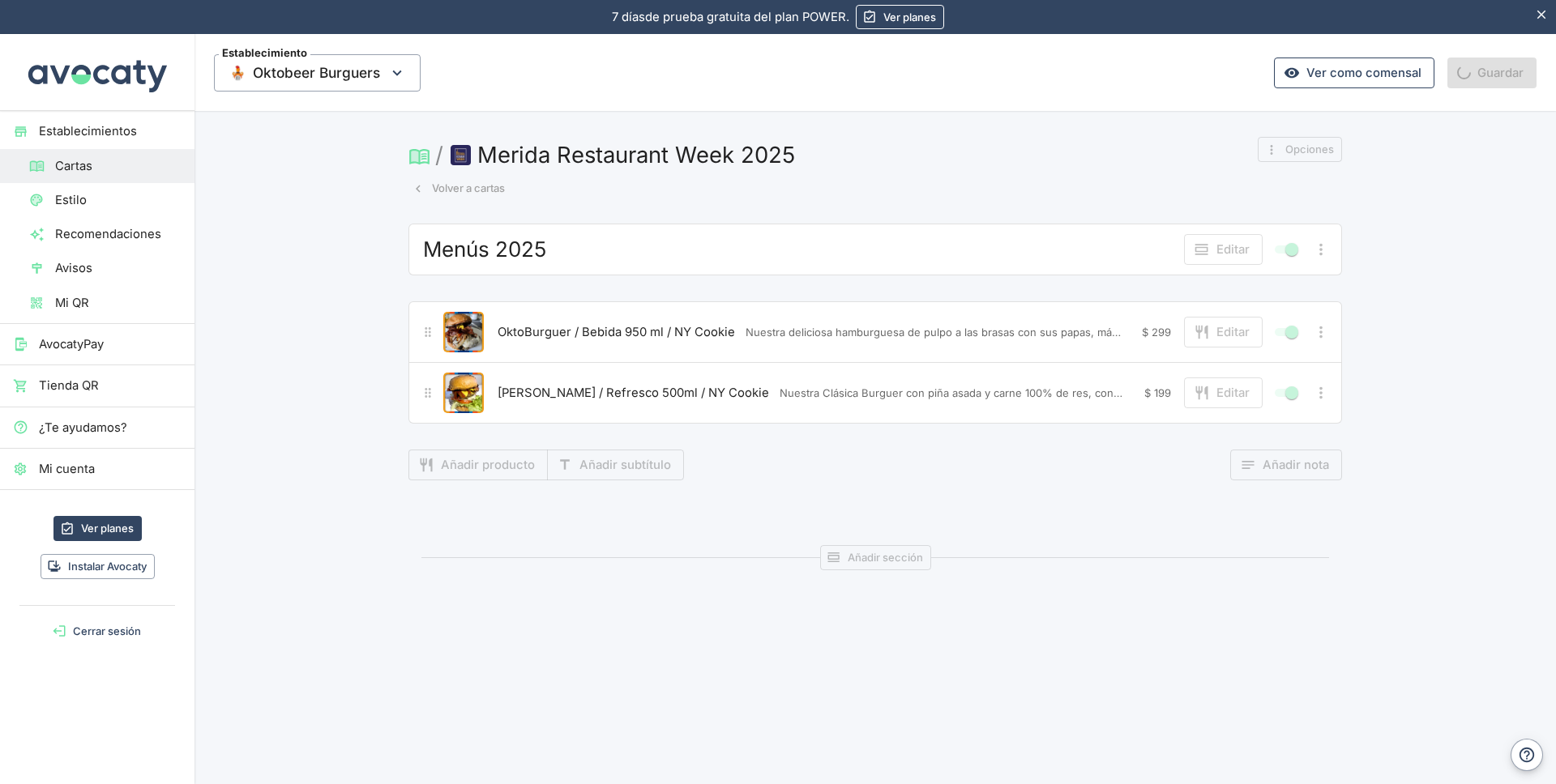
click at [1350, 80] on link "Ver como comensal" at bounding box center [1354, 72] width 160 height 31
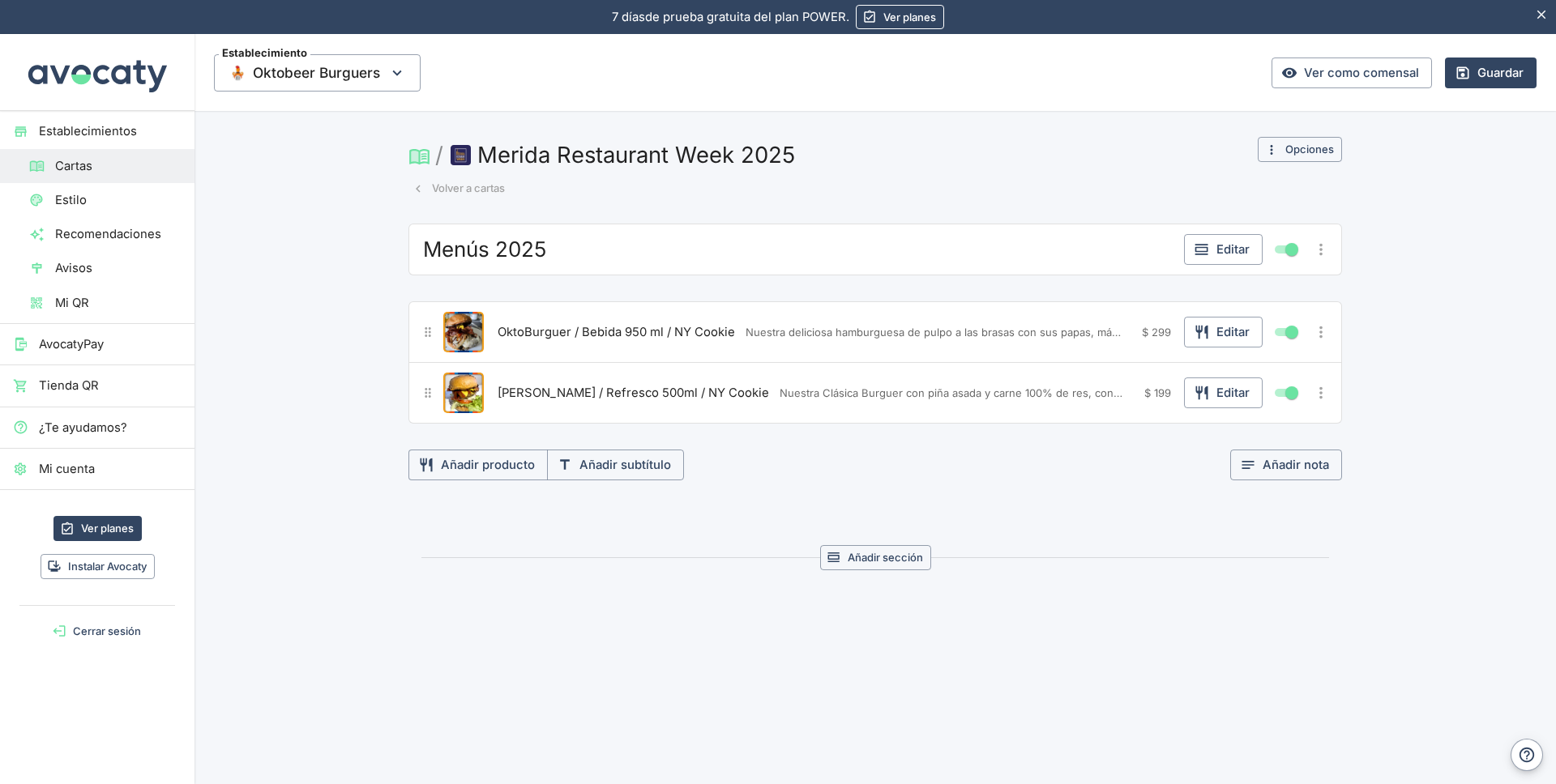
click at [458, 190] on button "Volver a cartas" at bounding box center [459, 188] width 101 height 25
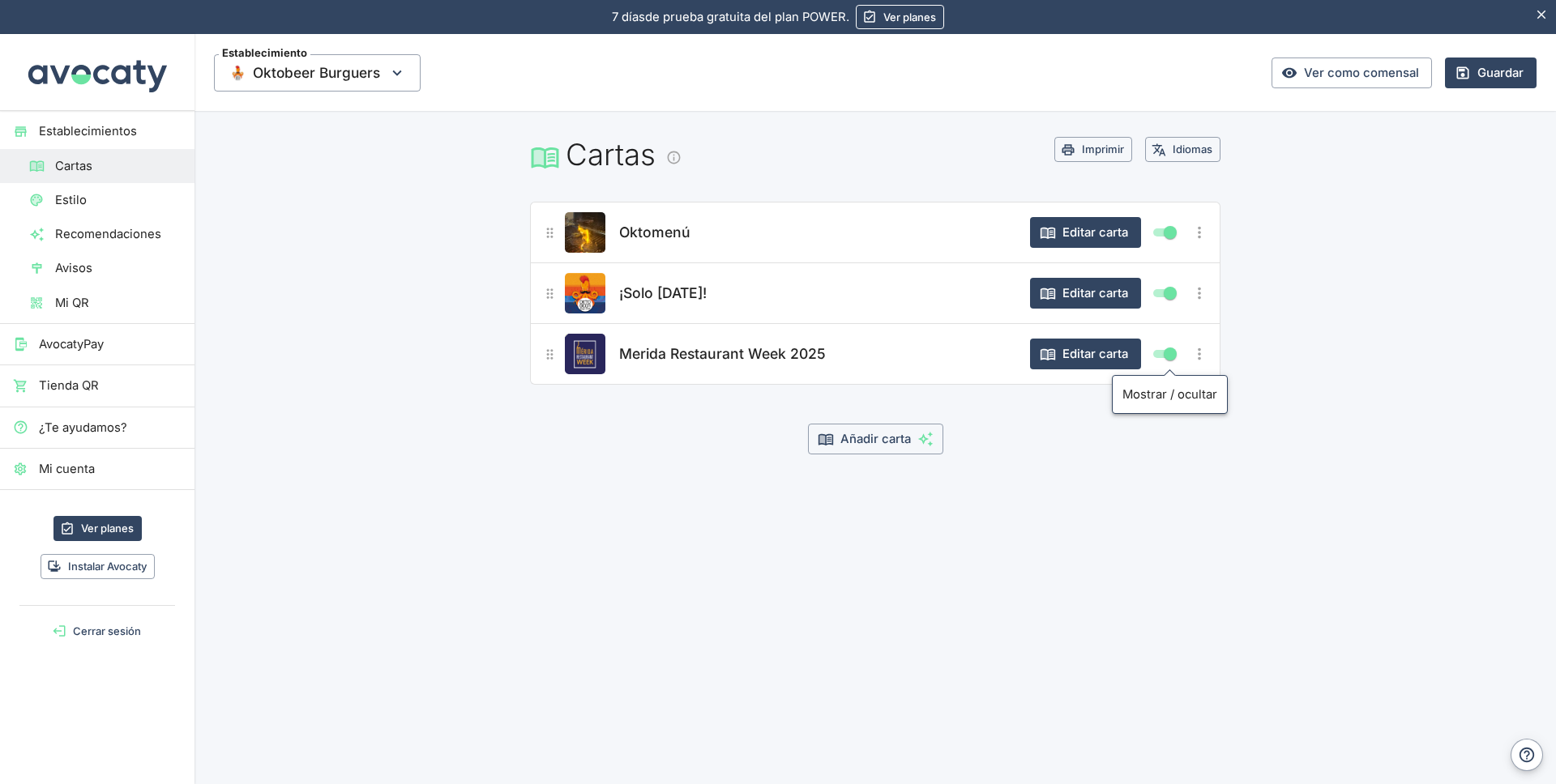
click at [1172, 353] on input "Mostrar/ocultar elemento" at bounding box center [1170, 354] width 58 height 20
checkbox input "false"
click at [1089, 292] on button "Editar carta" at bounding box center [1086, 292] width 111 height 31
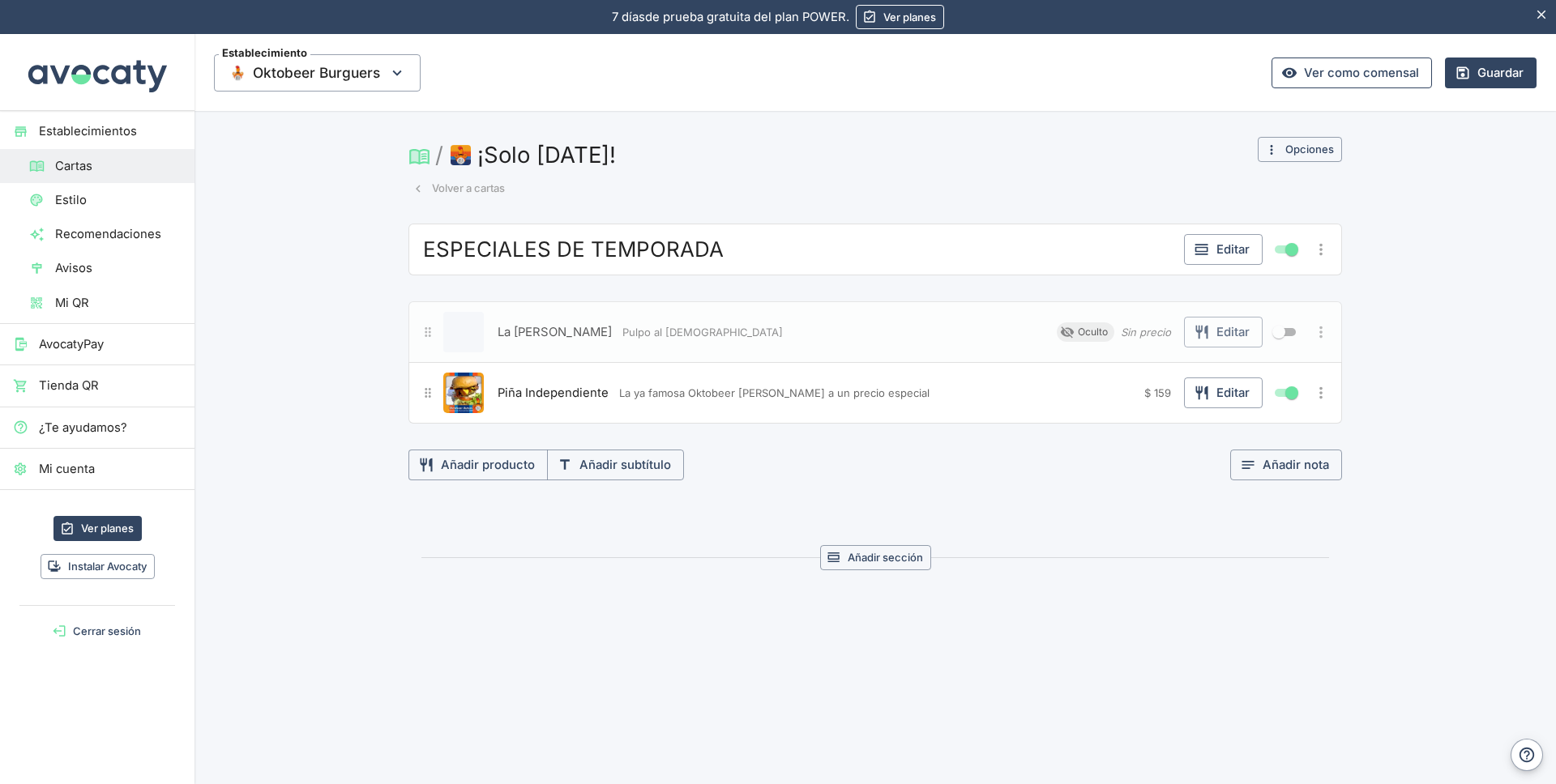
click at [1366, 75] on link "Ver como comensal" at bounding box center [1351, 72] width 160 height 31
click at [453, 184] on button "Volver a cartas" at bounding box center [459, 188] width 101 height 25
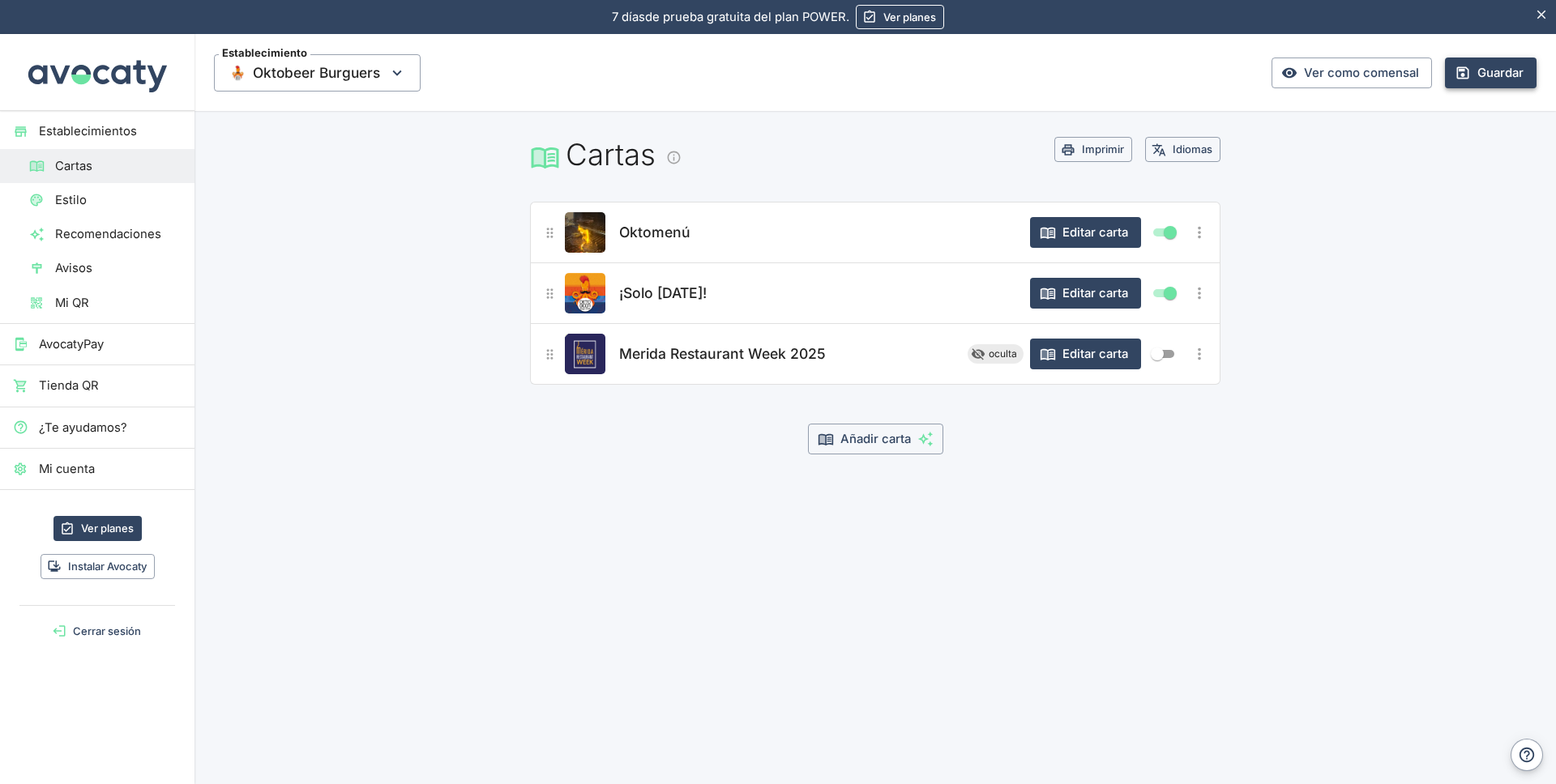
click at [1476, 69] on button "Guardar" at bounding box center [1491, 72] width 92 height 31
click at [1489, 70] on button "Guardar" at bounding box center [1491, 72] width 92 height 31
click at [1341, 76] on link "Ver como comensal" at bounding box center [1351, 72] width 160 height 31
click at [1089, 295] on button "Editar carta" at bounding box center [1086, 292] width 111 height 31
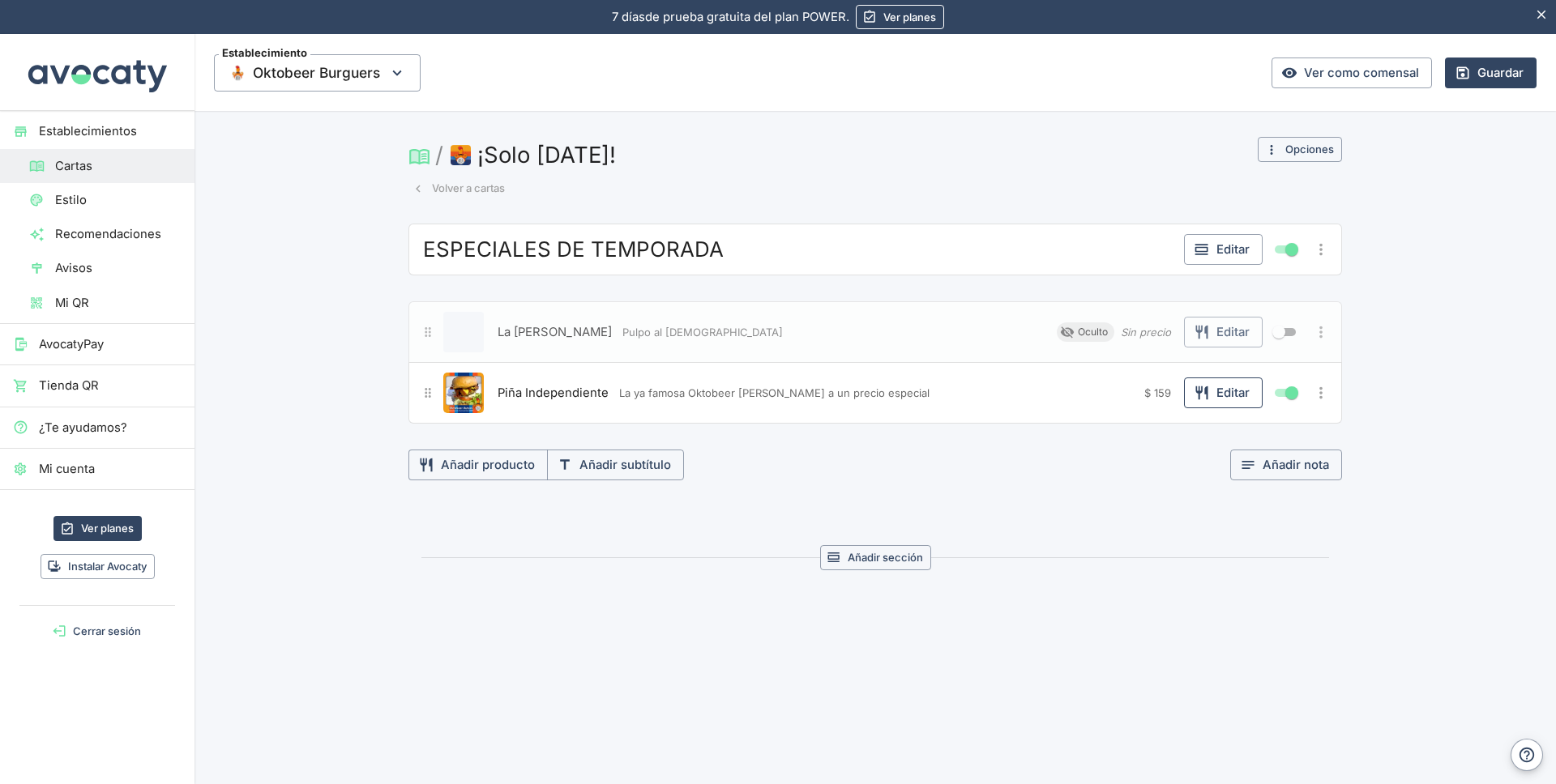
click at [1217, 401] on button "Editar" at bounding box center [1224, 392] width 79 height 31
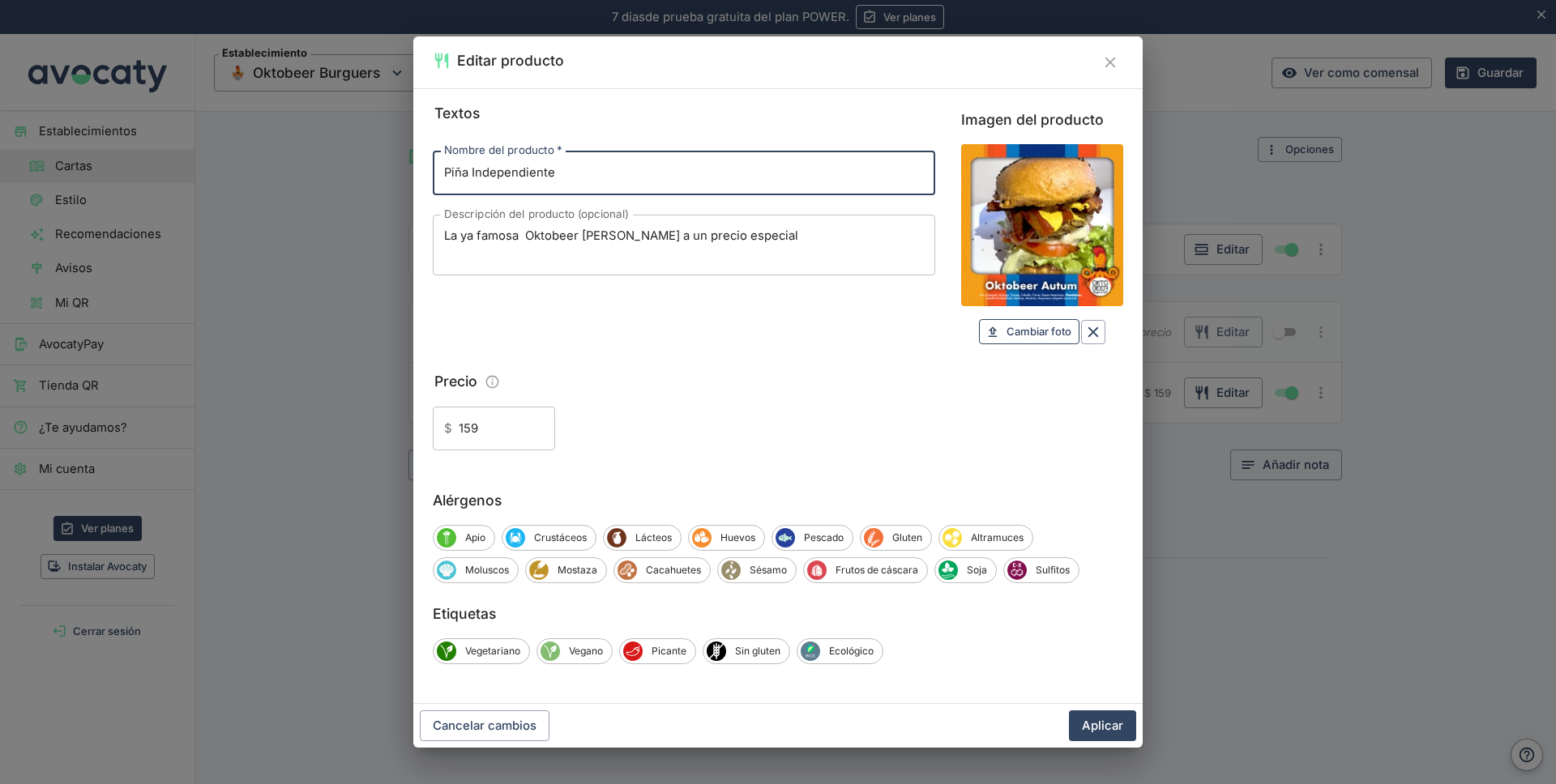
click at [1028, 329] on span "Cambiar foto" at bounding box center [1039, 332] width 65 height 19
type input "C:\fakepath\OtoñoEnSeptiembre.jpg"
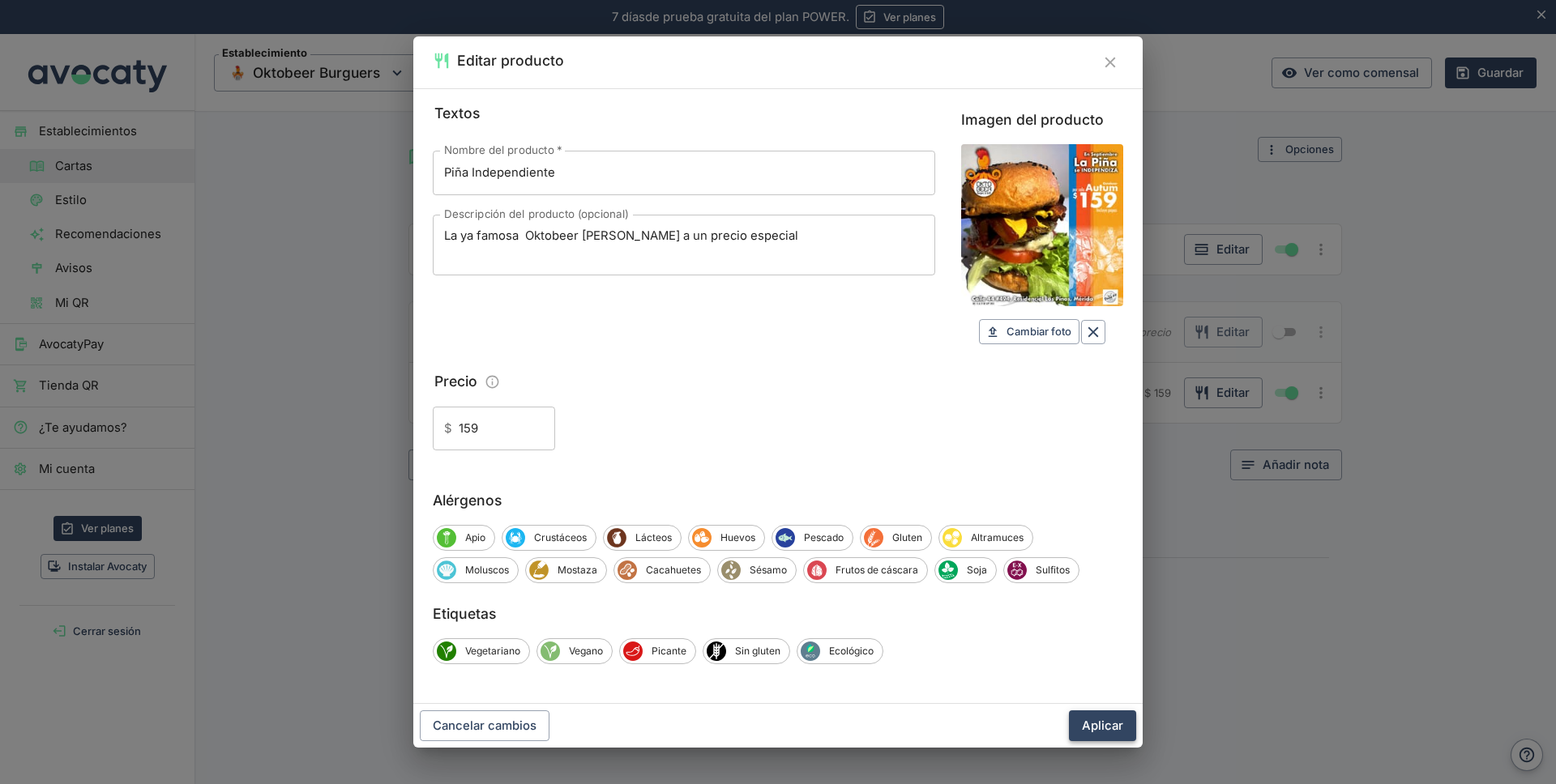
click at [1113, 720] on button "Aplicar" at bounding box center [1103, 726] width 67 height 31
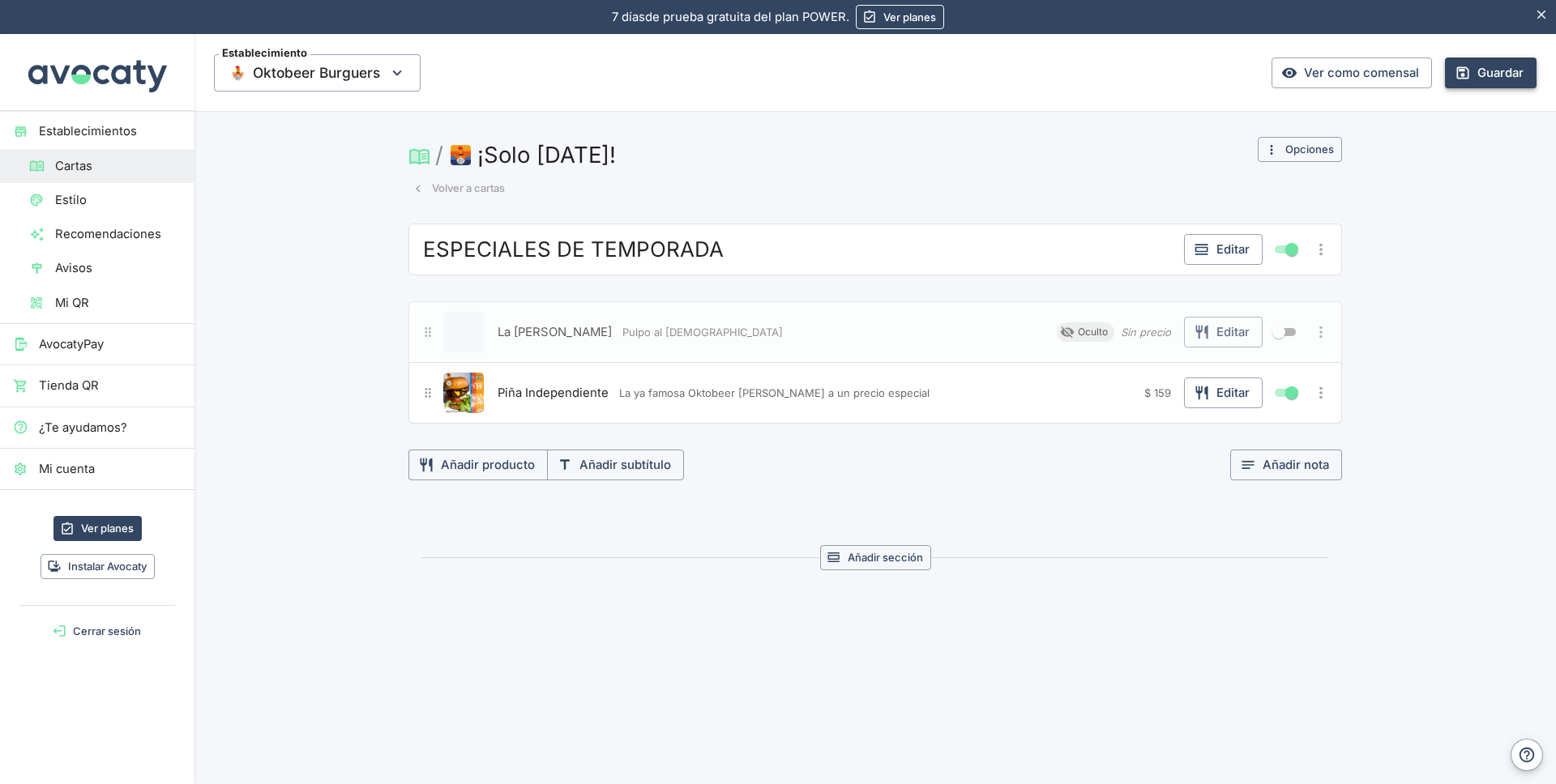
click at [1484, 79] on button "Guardar" at bounding box center [1491, 72] width 92 height 31
click at [1365, 74] on link "Ver como comensal" at bounding box center [1351, 72] width 160 height 31
click at [458, 181] on button "Volver a cartas" at bounding box center [459, 188] width 101 height 25
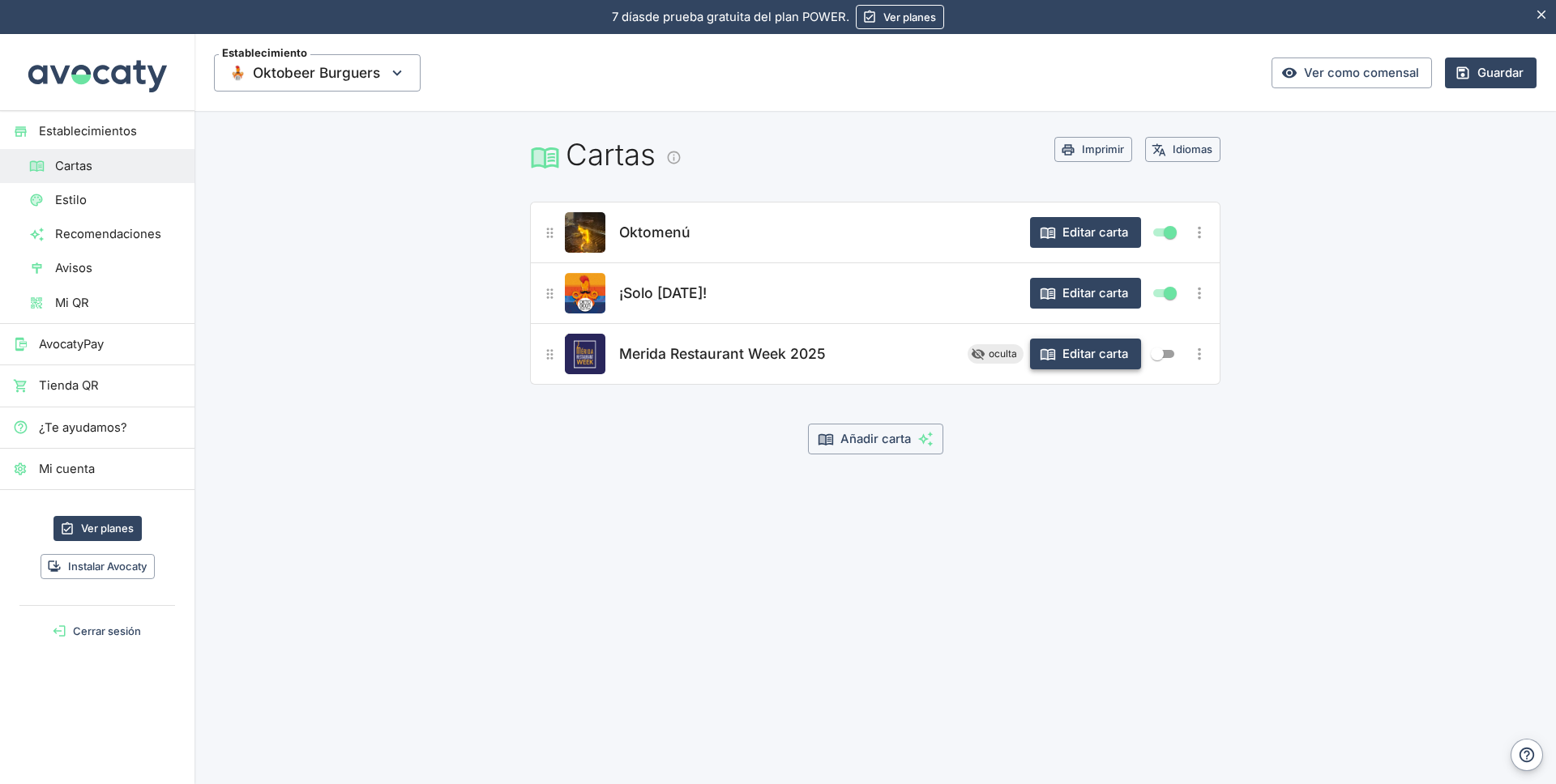
click at [1082, 355] on button "Editar carta" at bounding box center [1086, 353] width 111 height 31
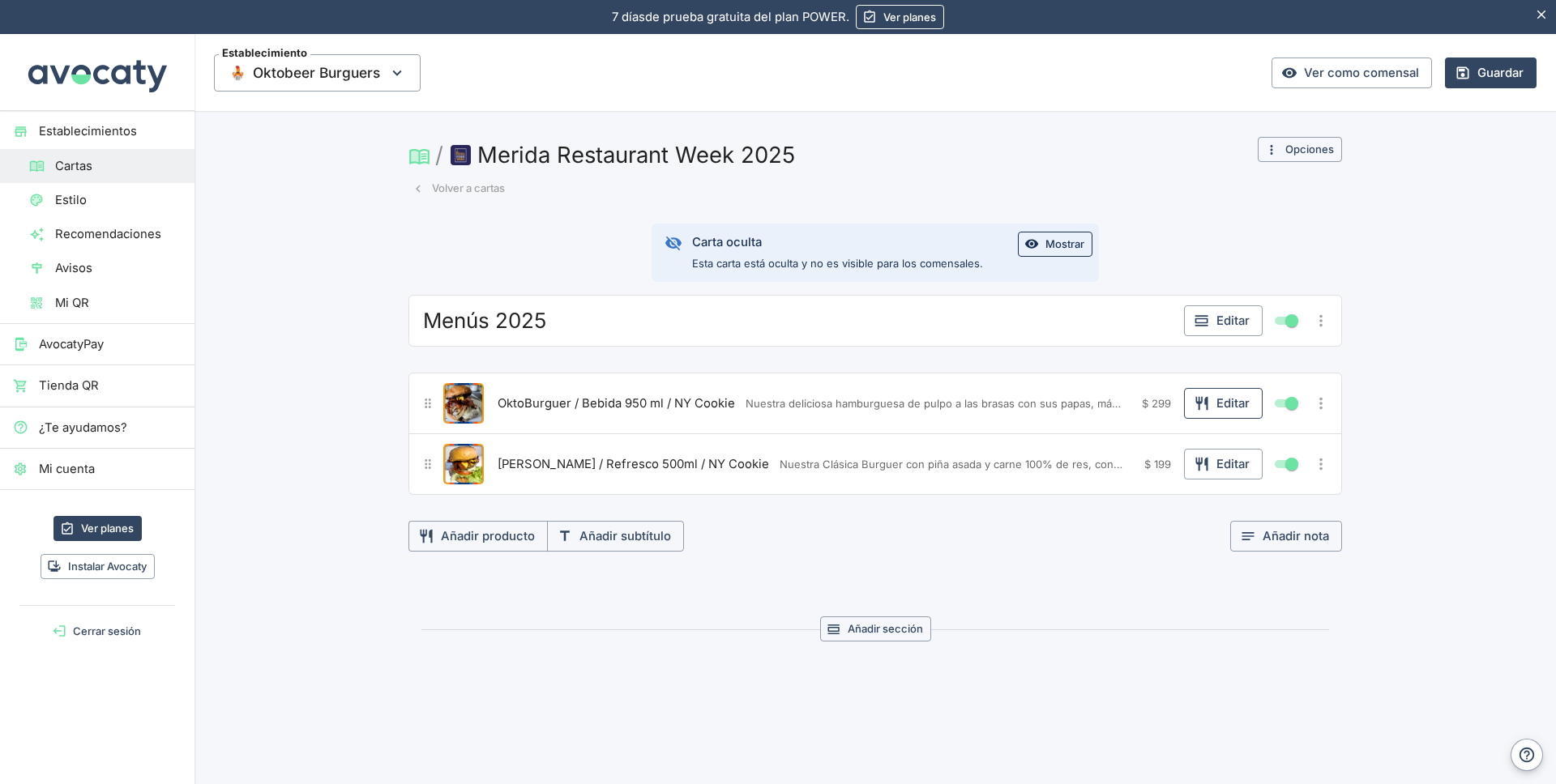
click at [1225, 411] on button "Editar" at bounding box center [1224, 403] width 79 height 31
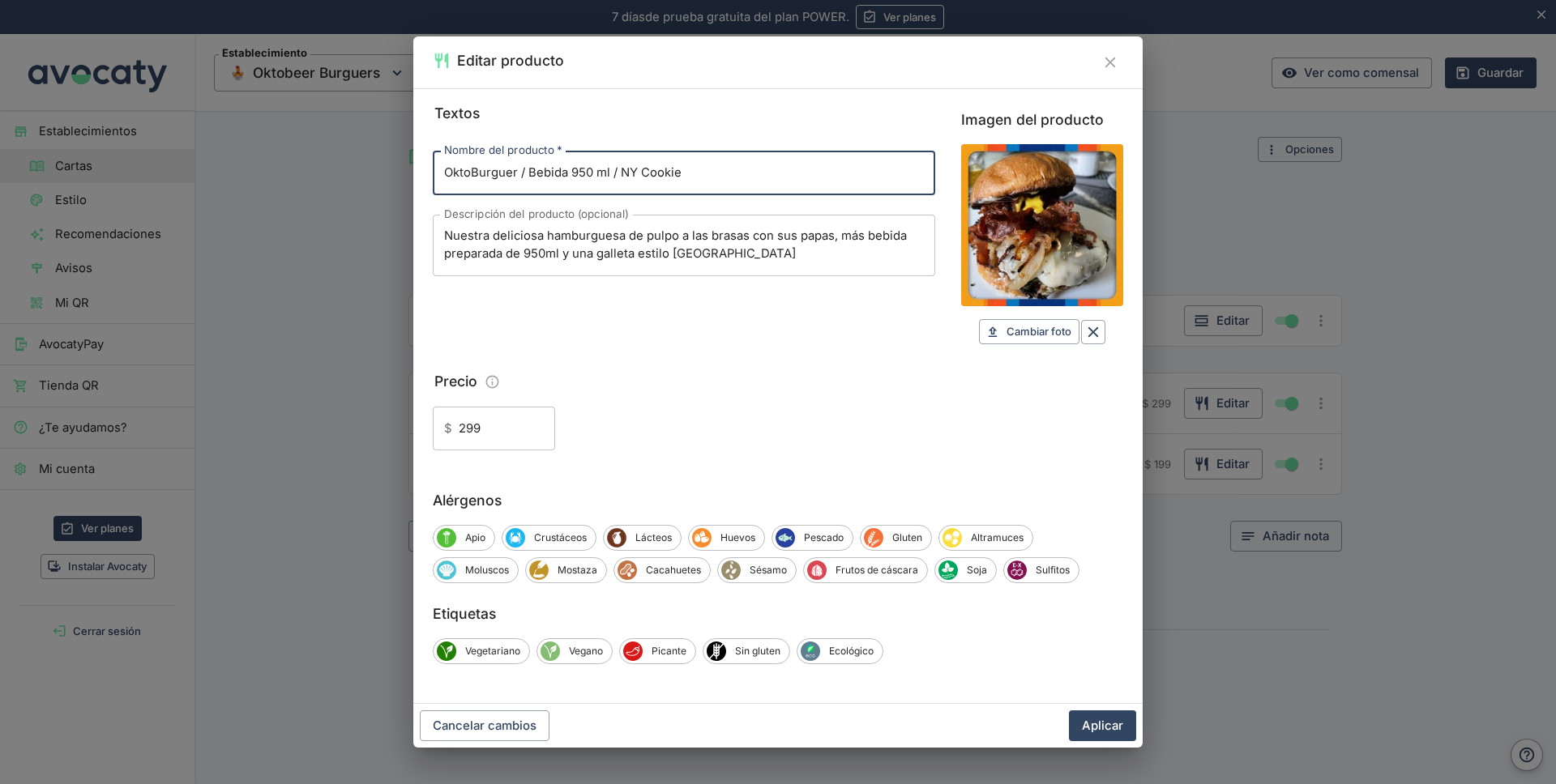
click at [1040, 240] on input "Imagen del producto" at bounding box center [1042, 225] width 162 height 162
click at [1014, 339] on span "Cambiar foto" at bounding box center [1039, 332] width 65 height 19
type input "C:\fakepath\Restaurant-week-299.jpg"
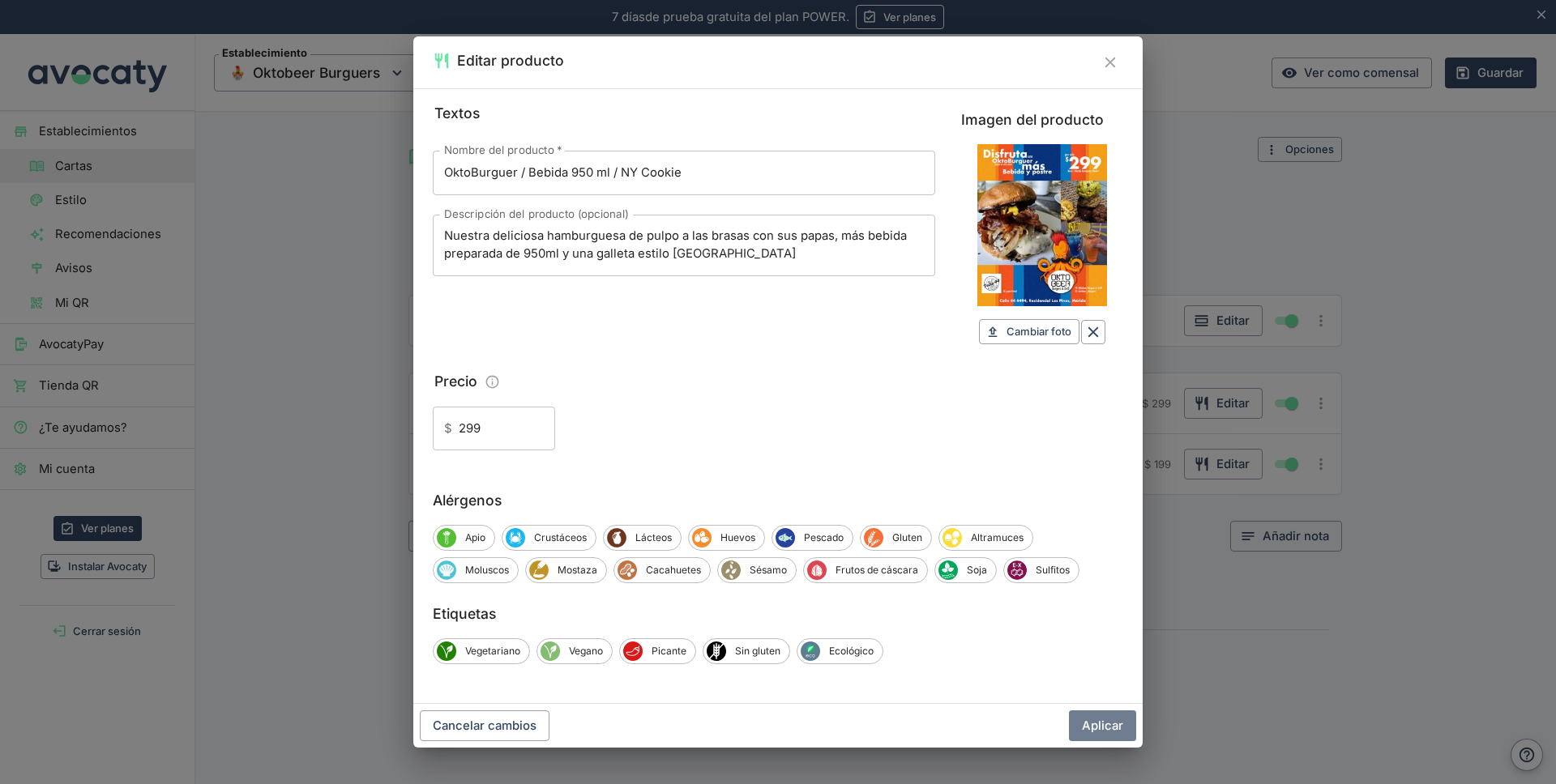
click at [1100, 720] on button "Aplicar" at bounding box center [1103, 726] width 67 height 31
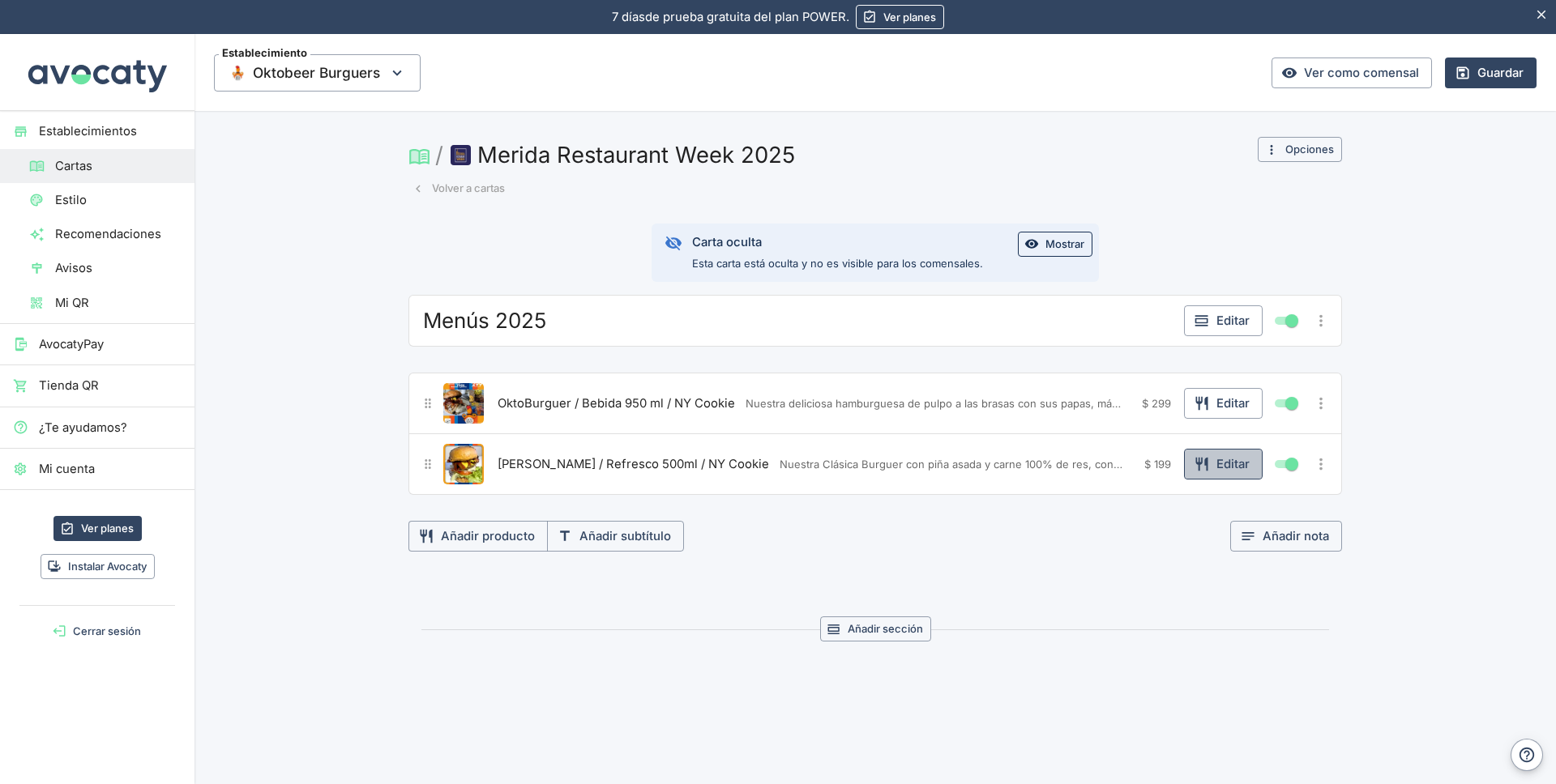
click at [1206, 463] on button "Editar" at bounding box center [1224, 464] width 79 height 31
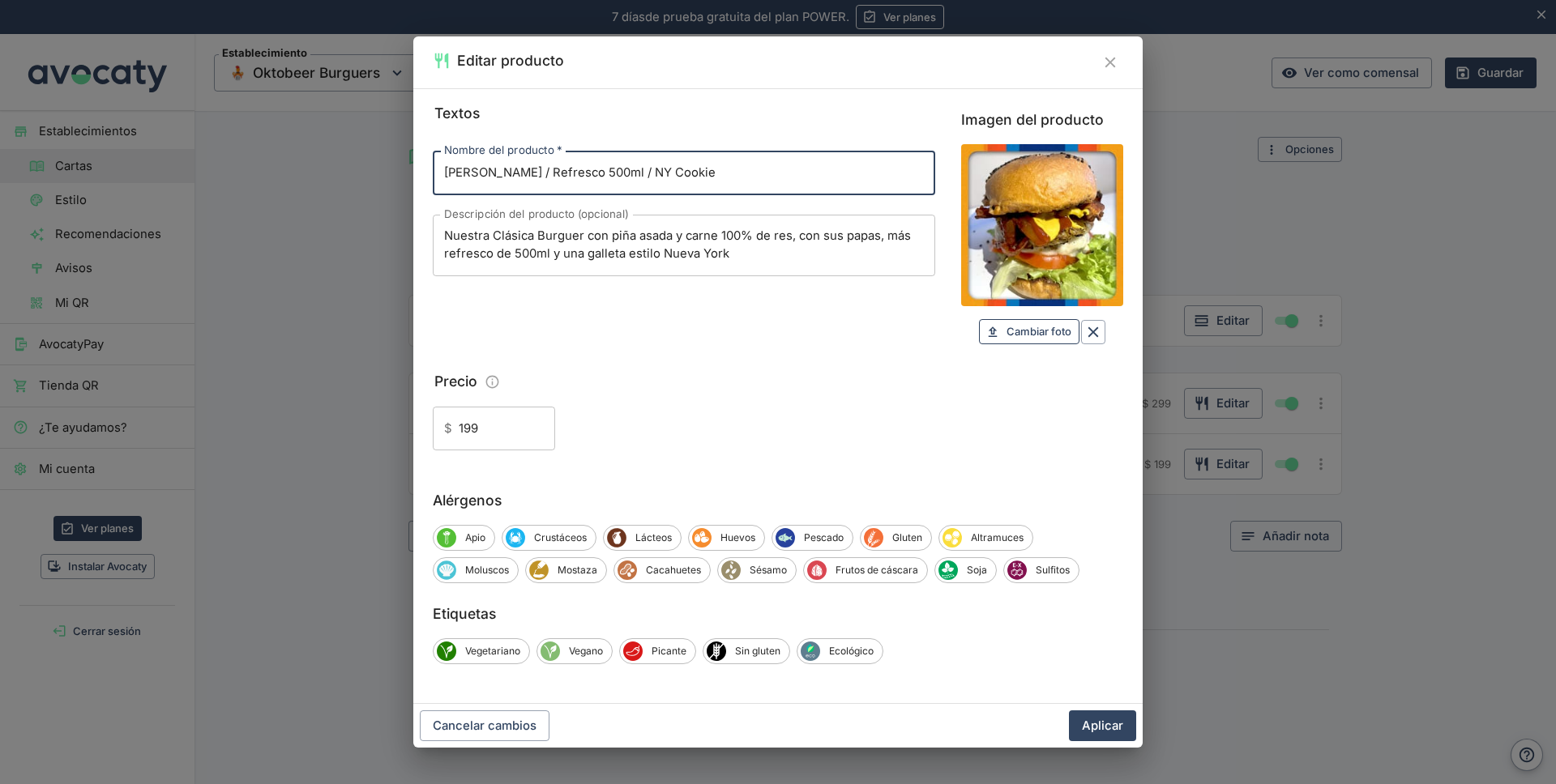
click at [1012, 336] on span "Cambiar foto" at bounding box center [1039, 332] width 65 height 19
type input "C:\fakepath\Restaurant-week-199.jpg"
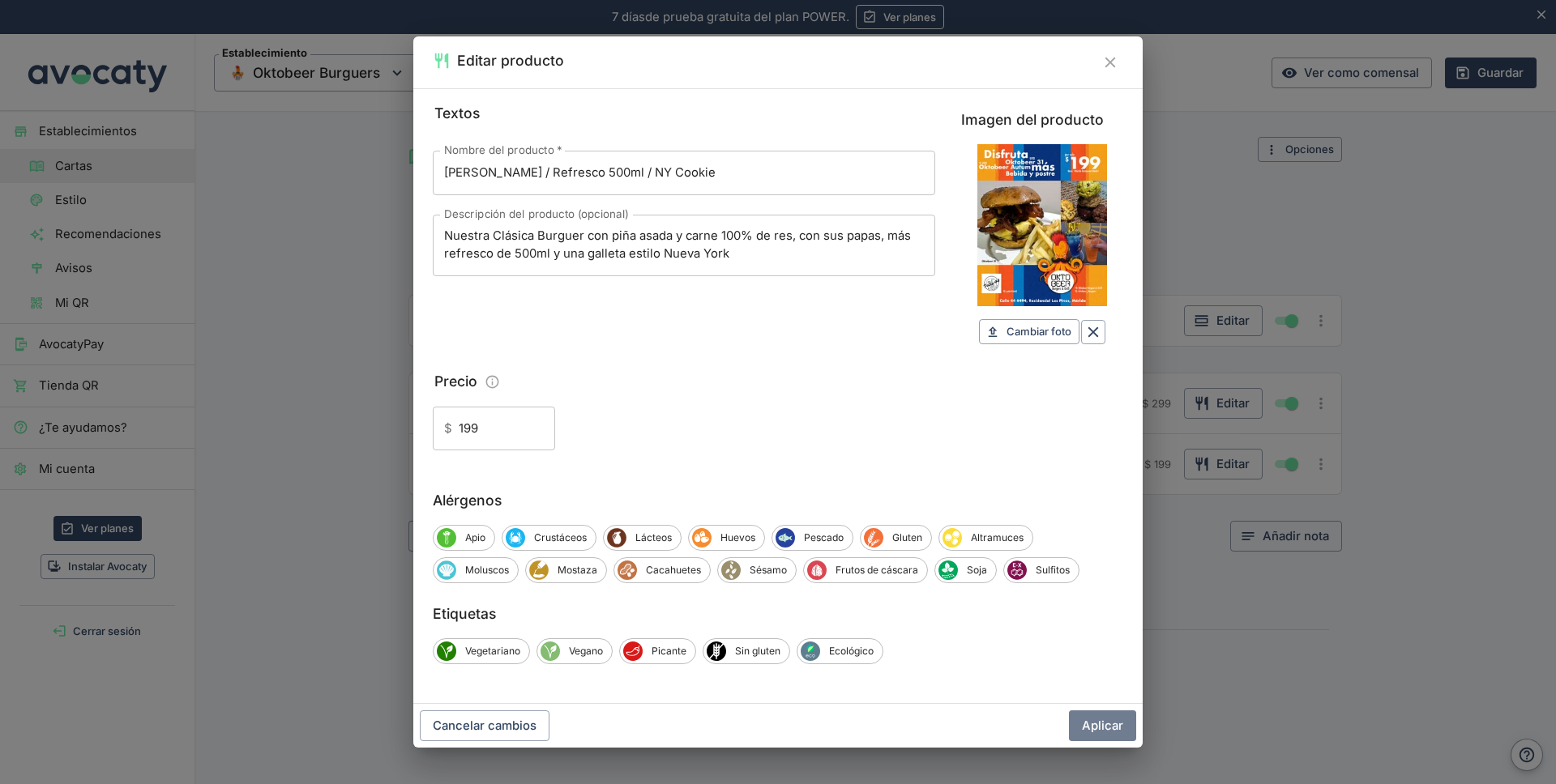
click at [1098, 725] on button "Aplicar" at bounding box center [1103, 726] width 67 height 31
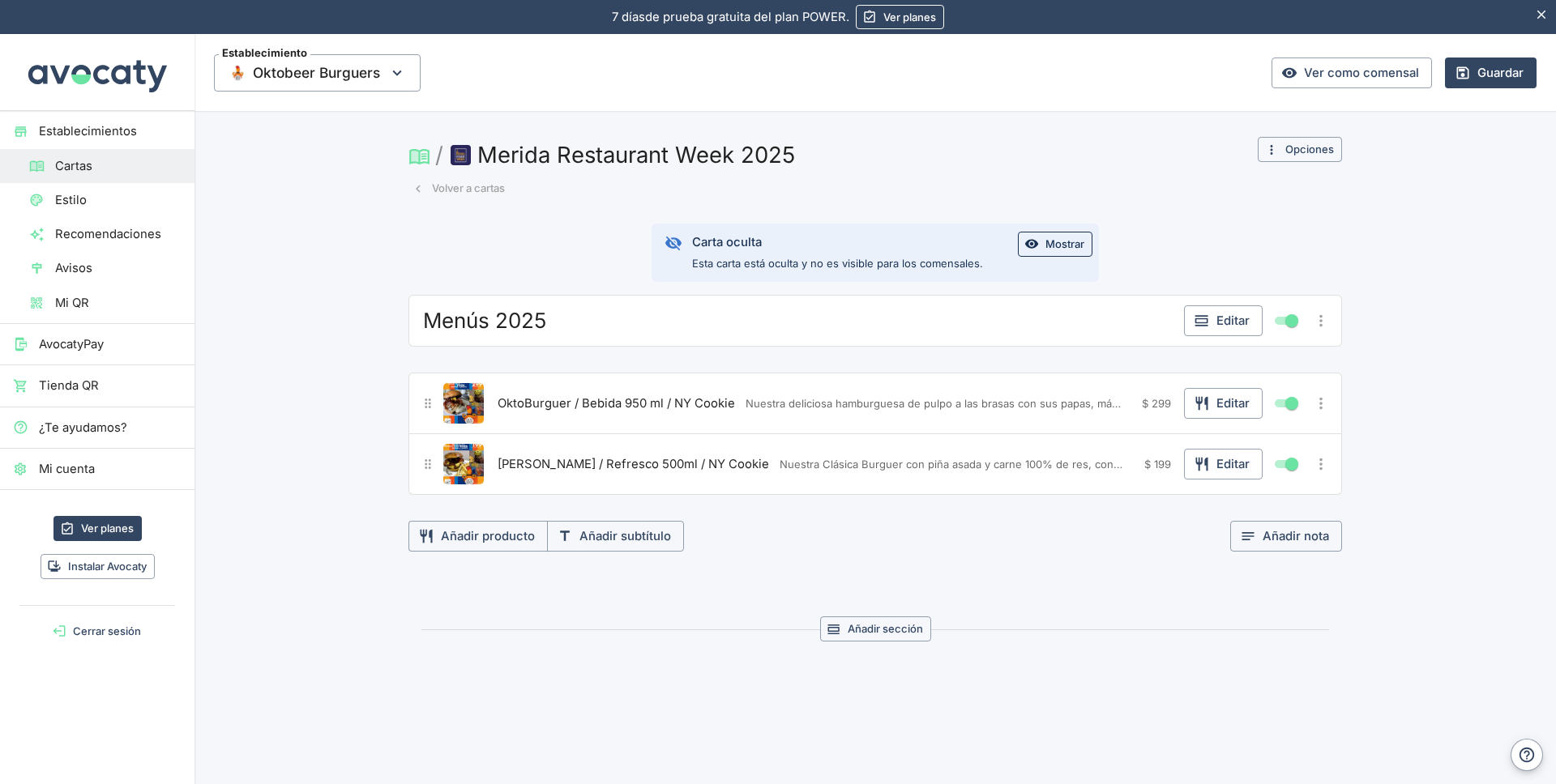
click at [1467, 70] on button "Guardar" at bounding box center [1491, 72] width 92 height 31
click at [442, 190] on button "Volver a cartas" at bounding box center [459, 188] width 101 height 25
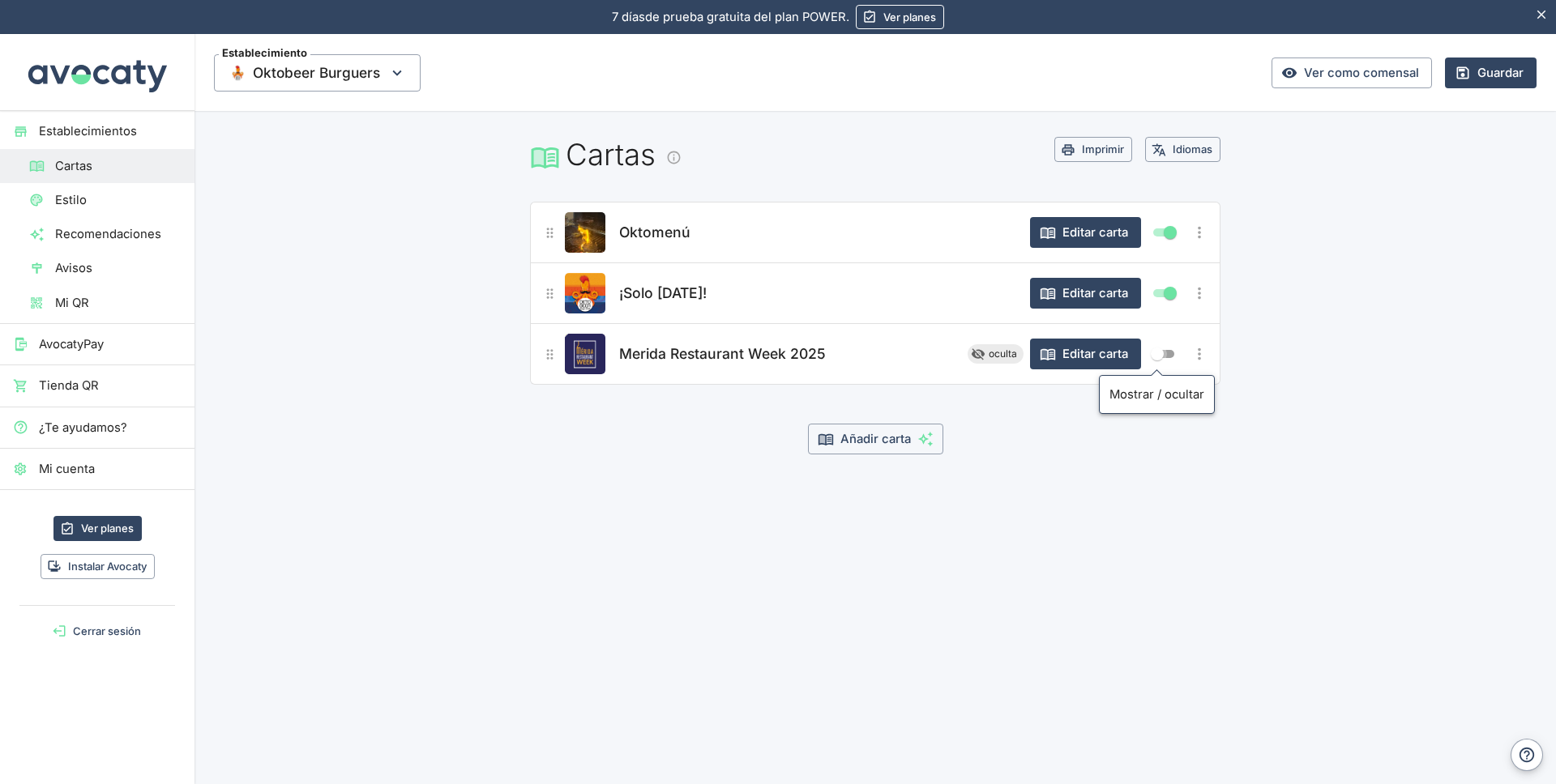
click at [1158, 355] on input "Mostrar/ocultar elemento" at bounding box center [1157, 354] width 58 height 20
click at [1483, 73] on button "Guardar" at bounding box center [1491, 72] width 92 height 31
click at [1322, 73] on link "Ver como comensal" at bounding box center [1351, 72] width 160 height 31
click at [1172, 354] on input "Mostrar/ocultar elemento" at bounding box center [1170, 354] width 58 height 20
checkbox input "false"
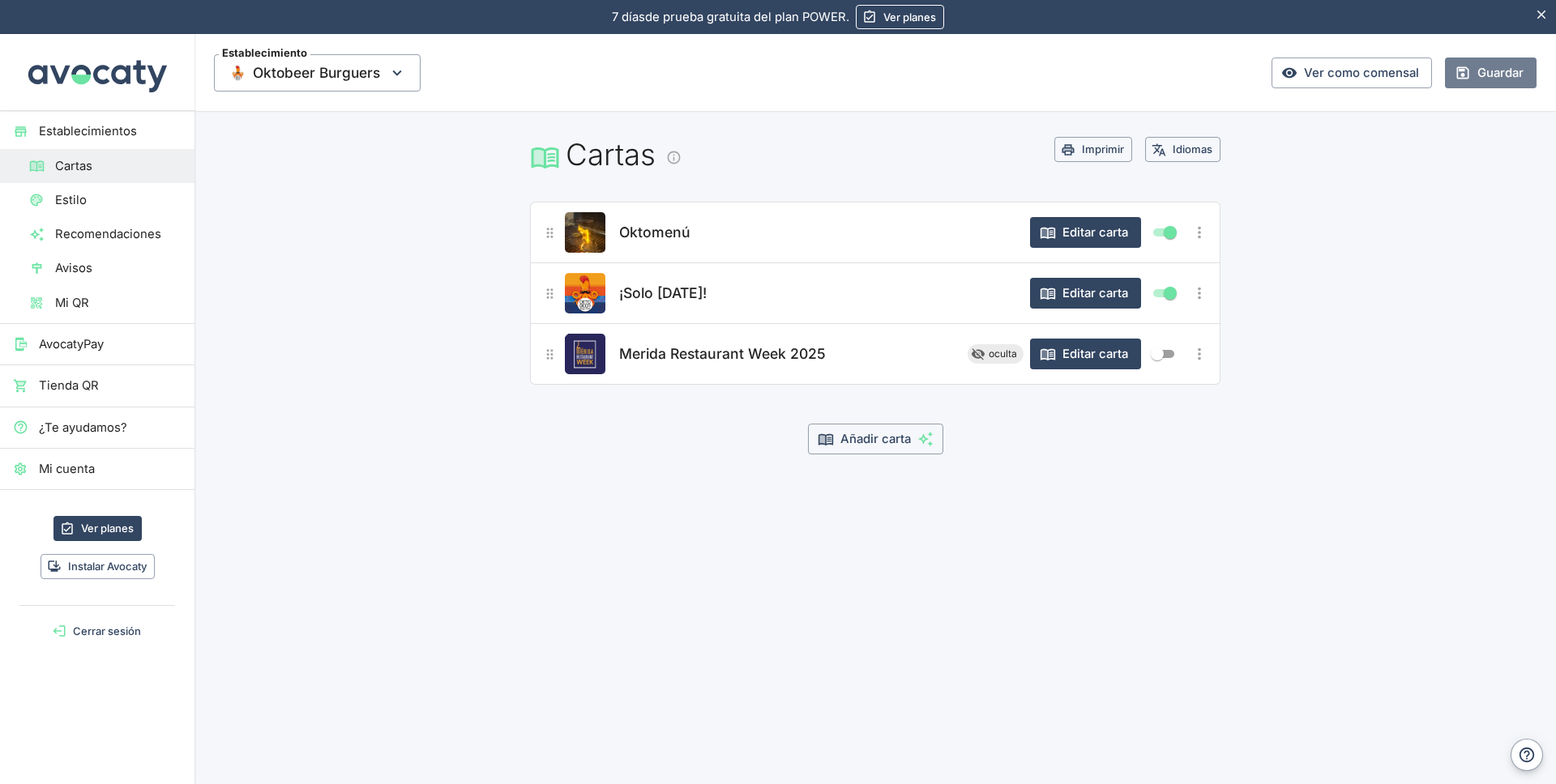
drag, startPoint x: 1487, startPoint y: 63, endPoint x: 1487, endPoint y: 77, distance: 14.0
click at [1487, 61] on button "Guardar" at bounding box center [1491, 72] width 92 height 31
click at [1478, 74] on button "Guardar" at bounding box center [1491, 72] width 92 height 31
